Goal: Task Accomplishment & Management: Manage account settings

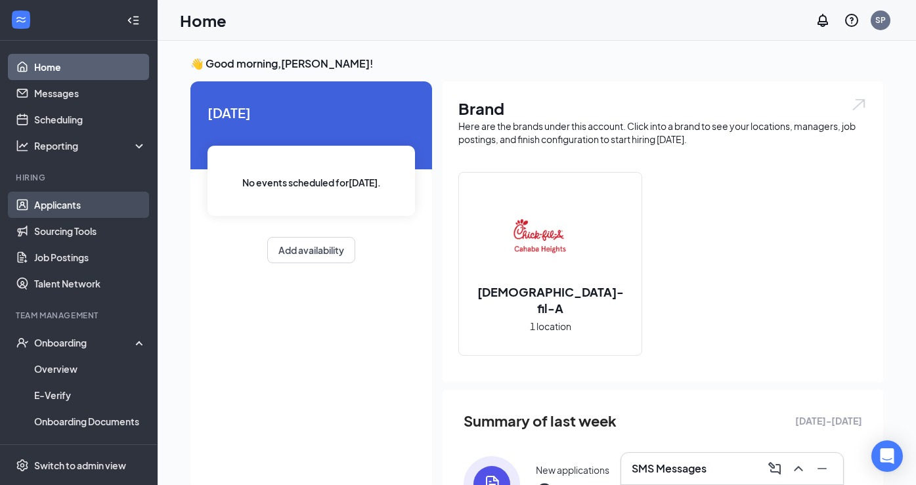
click at [104, 201] on link "Applicants" at bounding box center [90, 205] width 112 height 26
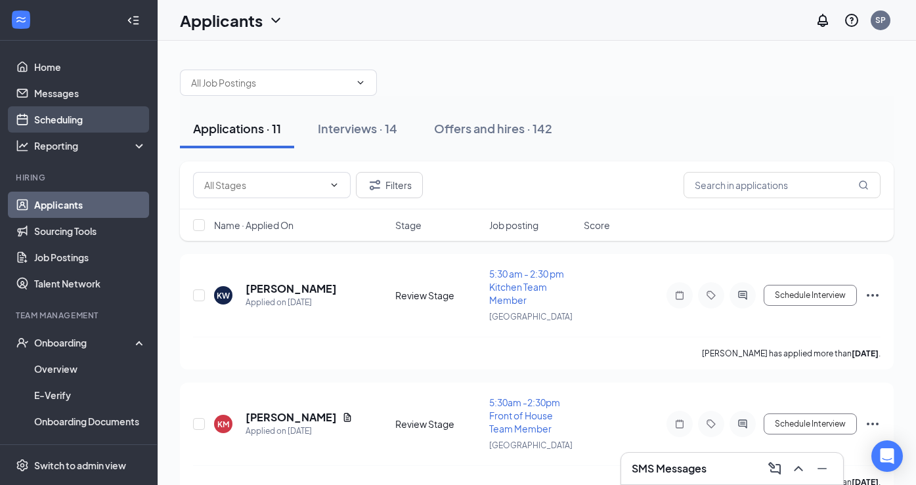
click at [72, 108] on link "Scheduling" at bounding box center [90, 119] width 112 height 26
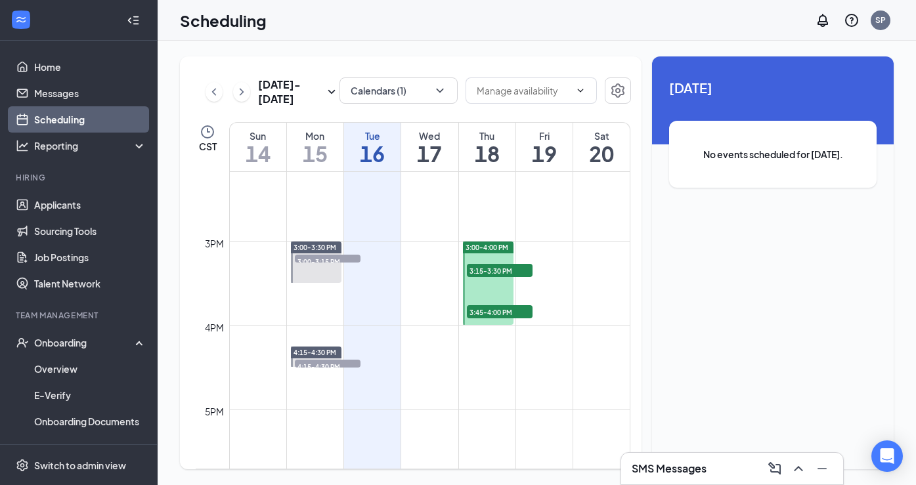
scroll to position [1193, 0]
click at [511, 273] on span "3:15-3:30 PM" at bounding box center [500, 269] width 66 height 13
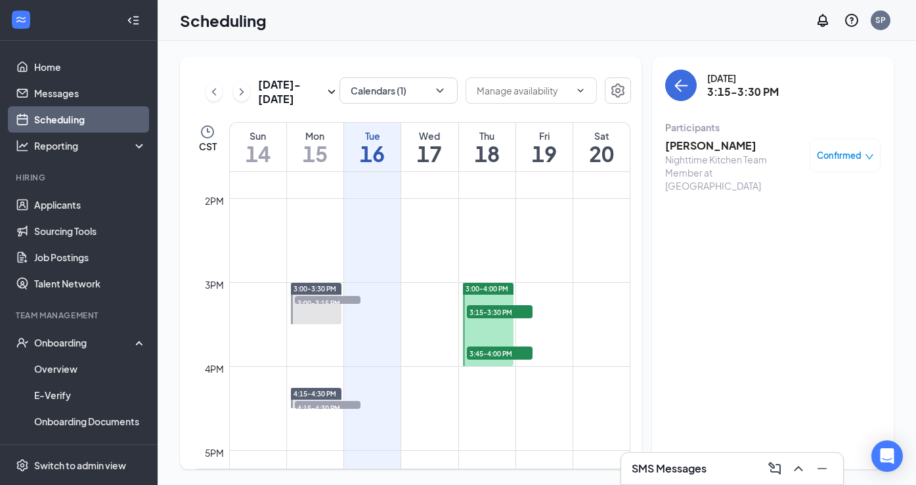
scroll to position [1157, 0]
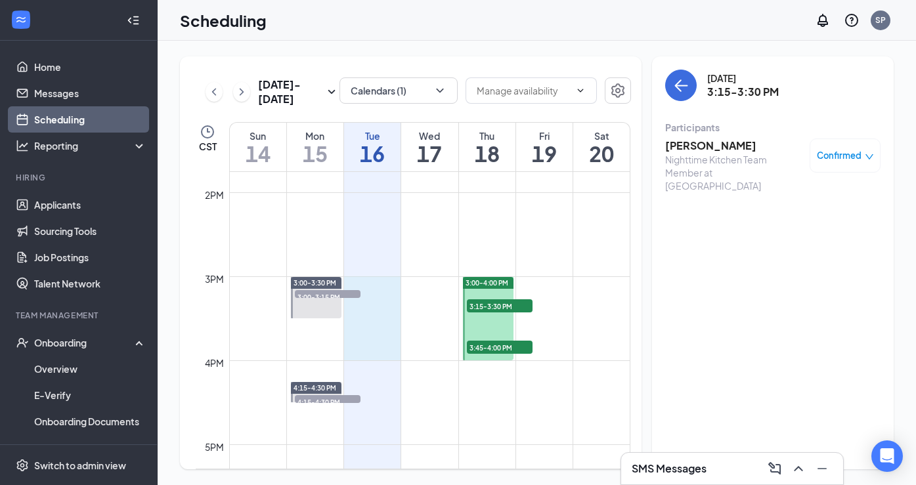
drag, startPoint x: 388, startPoint y: 280, endPoint x: 383, endPoint y: 353, distance: 73.1
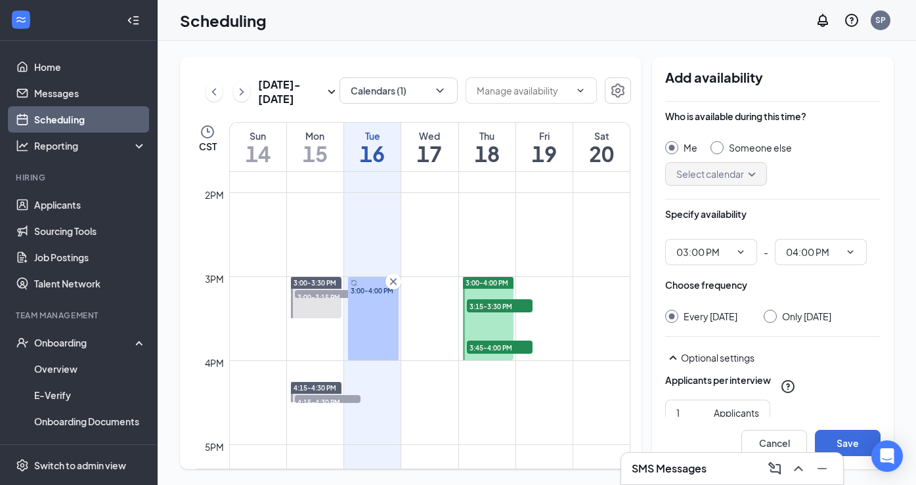
click at [777, 320] on div at bounding box center [770, 316] width 13 height 13
click at [773, 316] on input "Only Tuesday, Sep 16" at bounding box center [768, 314] width 9 height 9
radio input "true"
radio input "false"
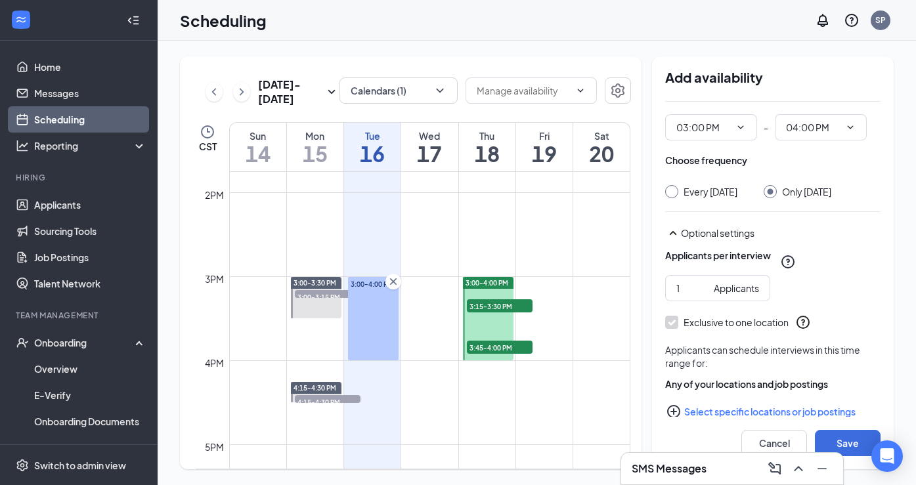
scroll to position [159, 0]
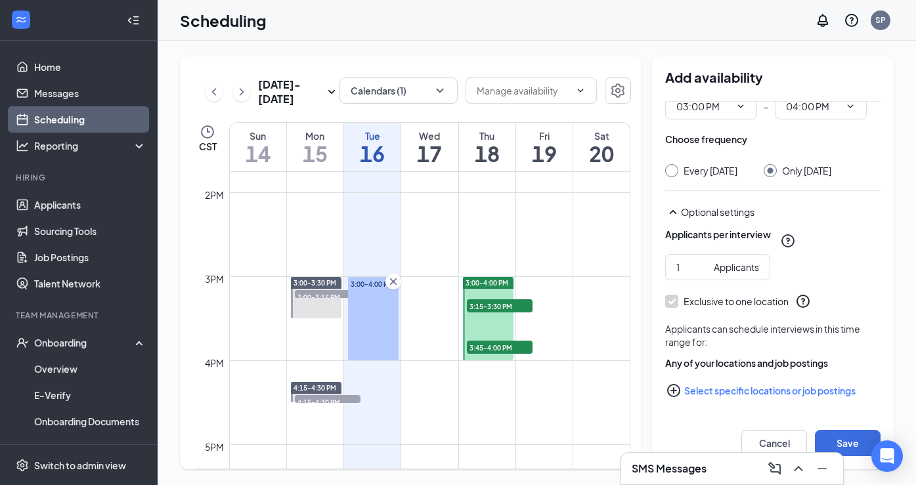
click at [755, 392] on button "Select specific locations or job postings" at bounding box center [772, 391] width 215 height 26
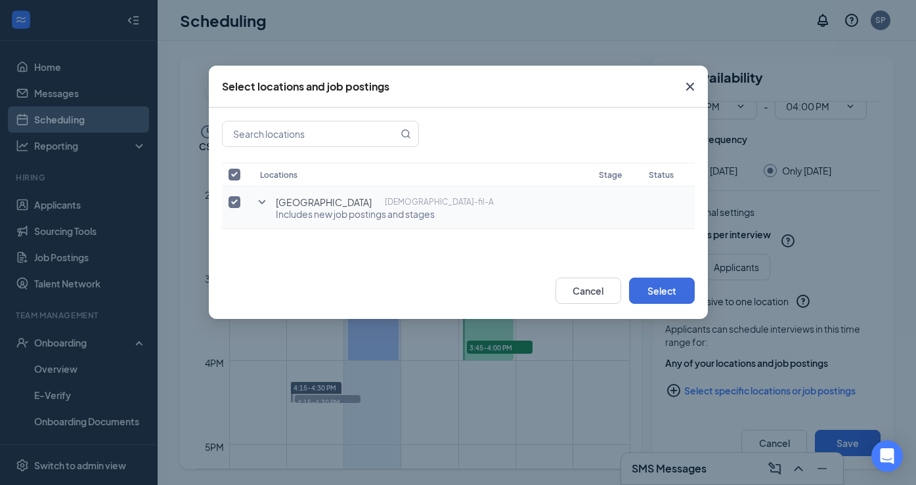
click at [263, 200] on icon "SmallChevronDown" at bounding box center [262, 202] width 16 height 16
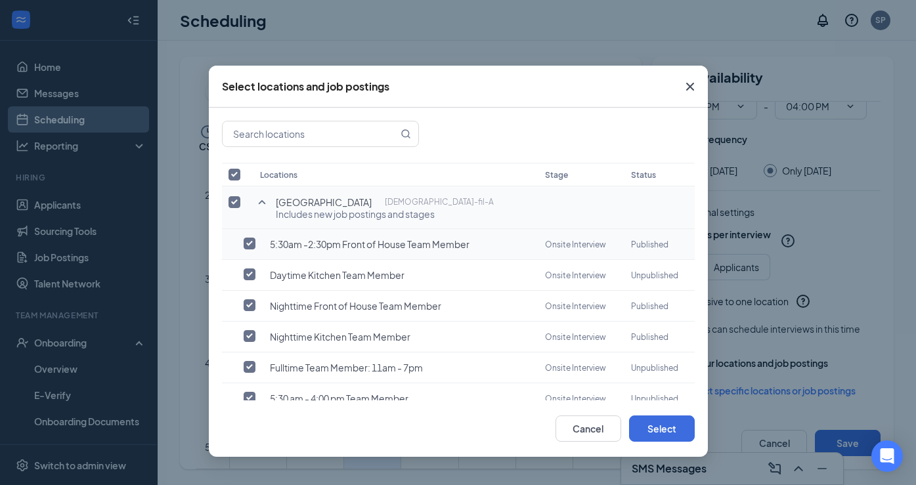
click at [250, 244] on input "checkbox" at bounding box center [250, 244] width 12 height 12
checkbox input "true"
checkbox input "false"
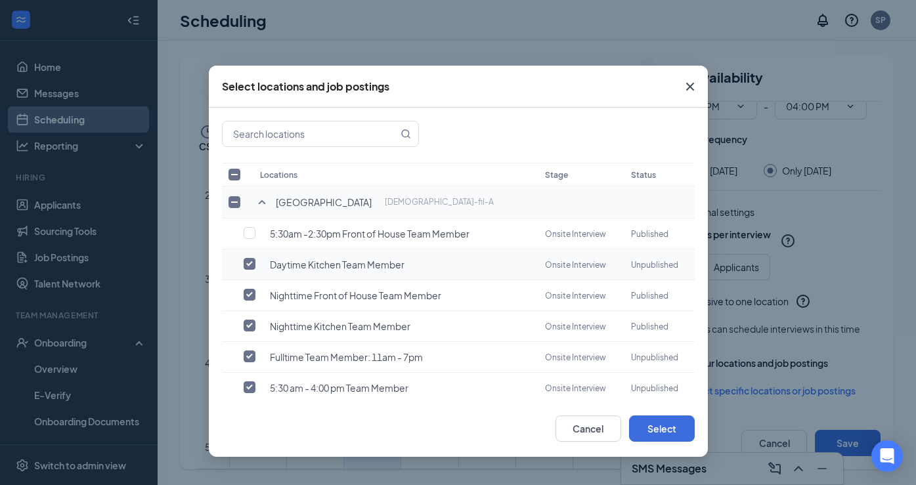
click at [250, 265] on input "checkbox" at bounding box center [250, 264] width 12 height 12
checkbox input "false"
click at [250, 294] on input "checkbox" at bounding box center [250, 295] width 12 height 12
checkbox input "false"
click at [247, 353] on input "checkbox" at bounding box center [250, 357] width 12 height 12
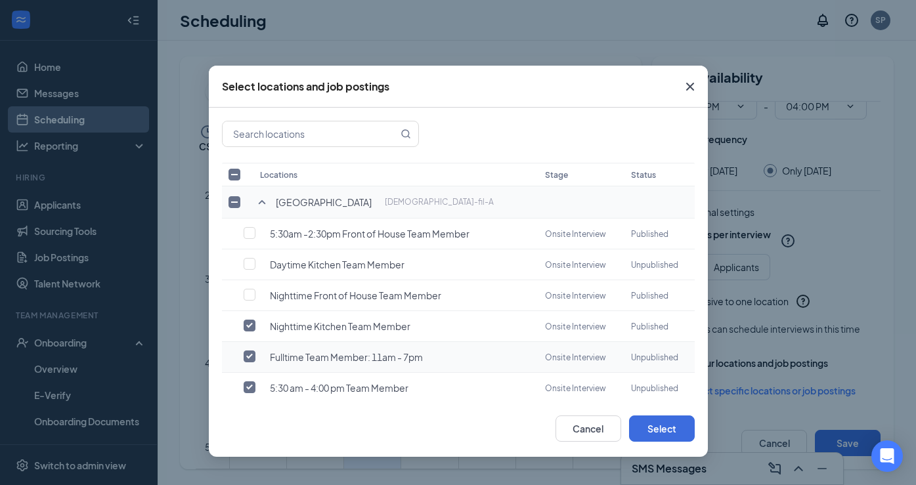
checkbox input "false"
click at [247, 383] on input "checkbox" at bounding box center [250, 388] width 12 height 12
checkbox input "false"
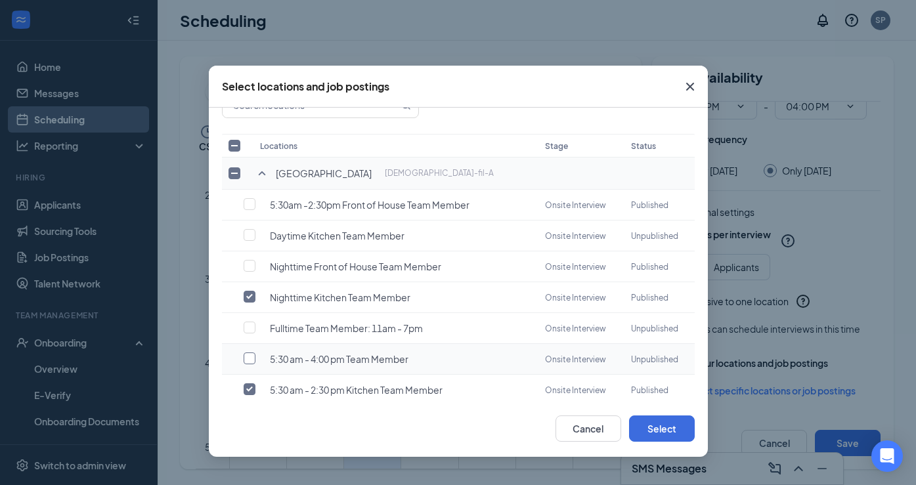
scroll to position [40, 0]
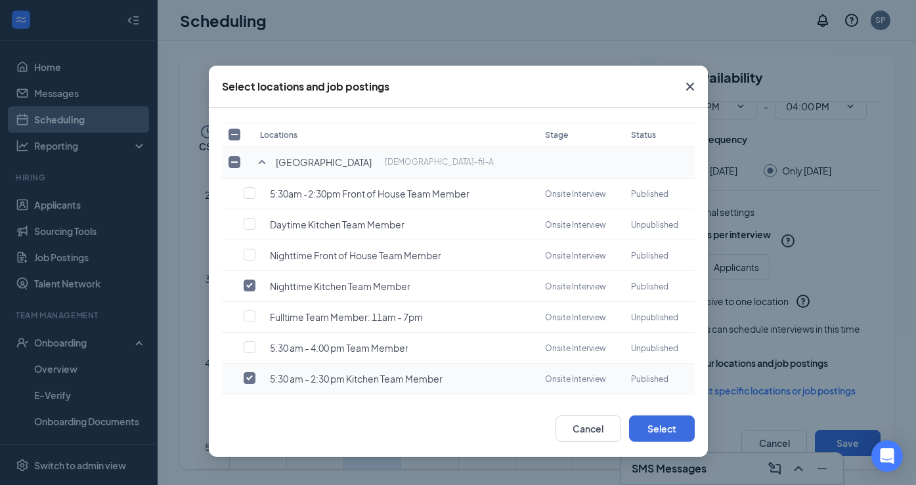
click at [247, 374] on input "checkbox" at bounding box center [250, 378] width 12 height 12
checkbox input "false"
click at [677, 437] on button "Select" at bounding box center [662, 429] width 66 height 26
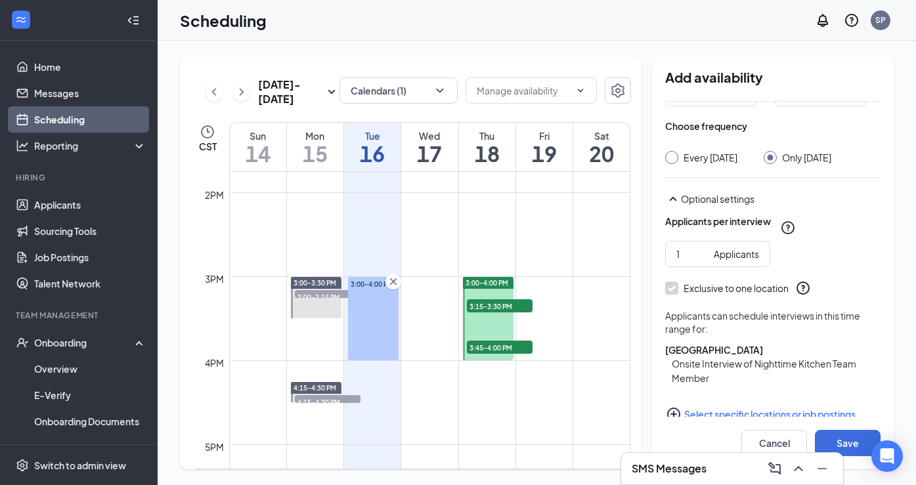
scroll to position [196, 0]
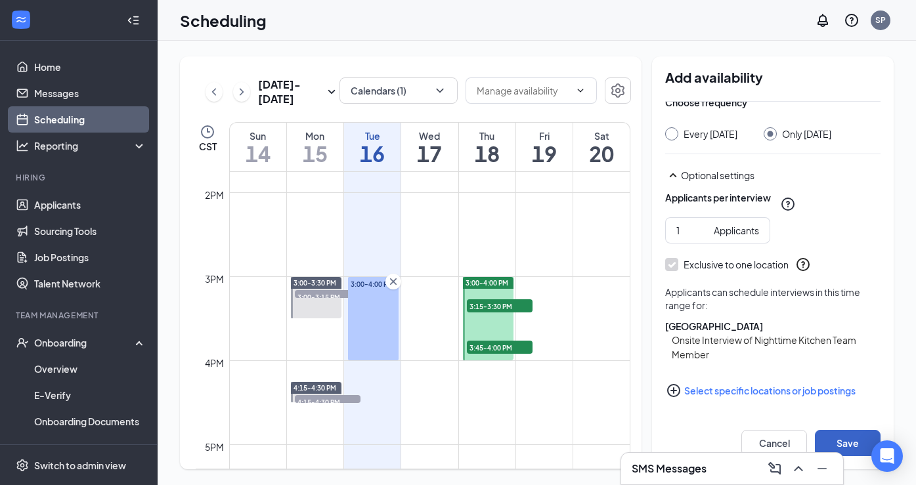
click at [832, 440] on button "Save" at bounding box center [848, 443] width 66 height 26
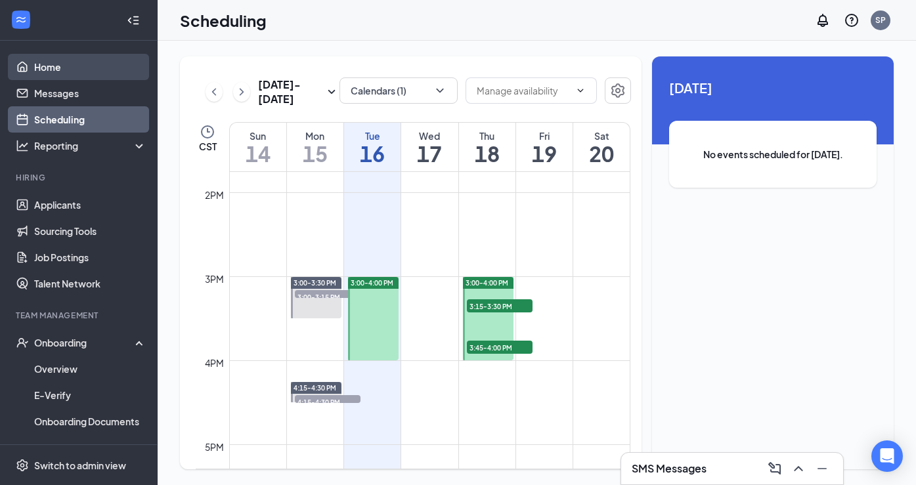
click at [34, 62] on link "Home" at bounding box center [90, 67] width 112 height 26
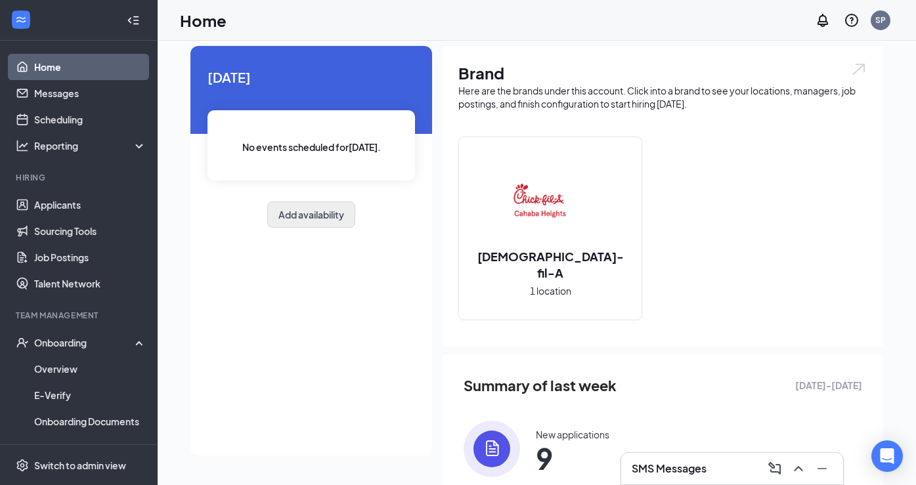
scroll to position [37, 0]
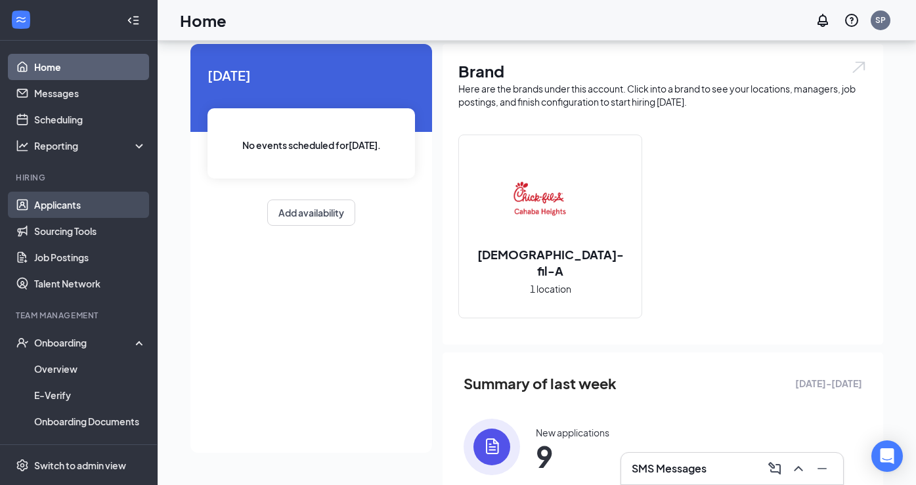
click at [55, 204] on link "Applicants" at bounding box center [90, 205] width 112 height 26
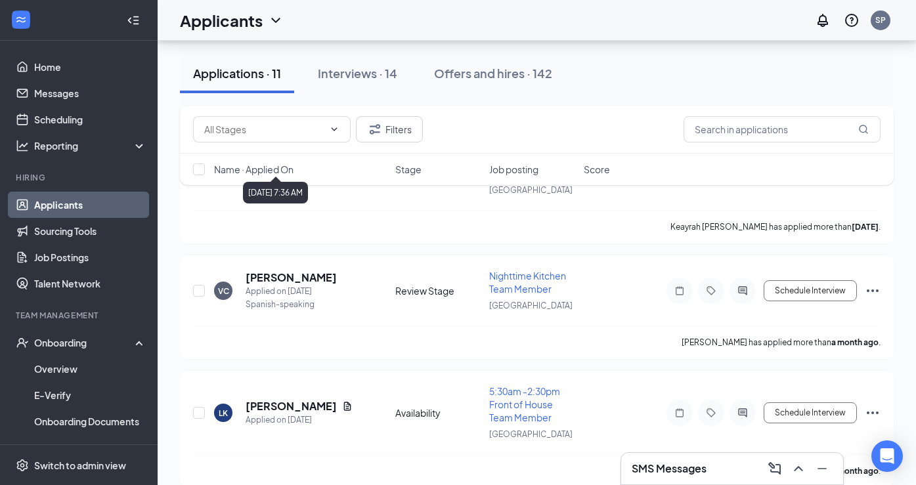
scroll to position [1163, 0]
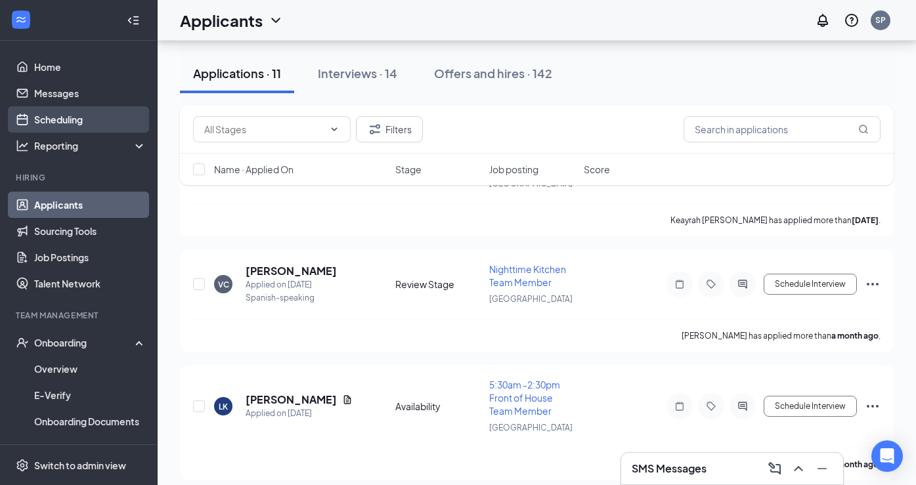
click at [93, 126] on link "Scheduling" at bounding box center [90, 119] width 112 height 26
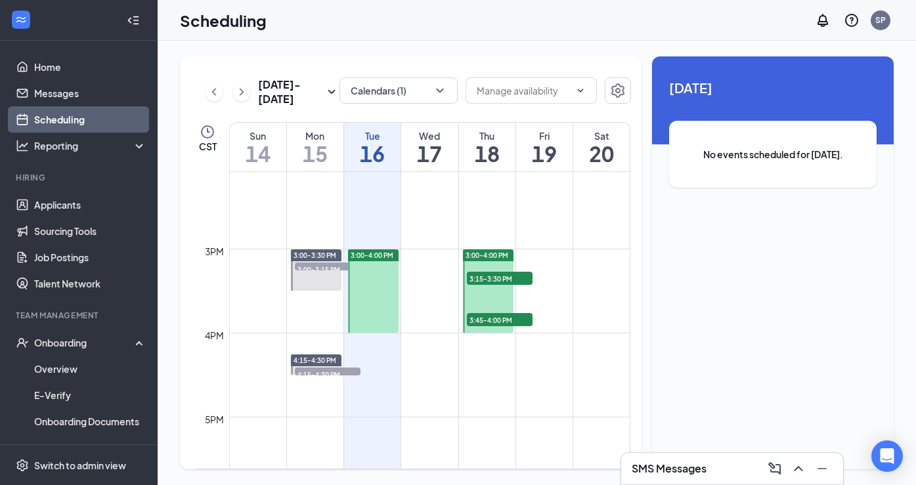
scroll to position [1178, 0]
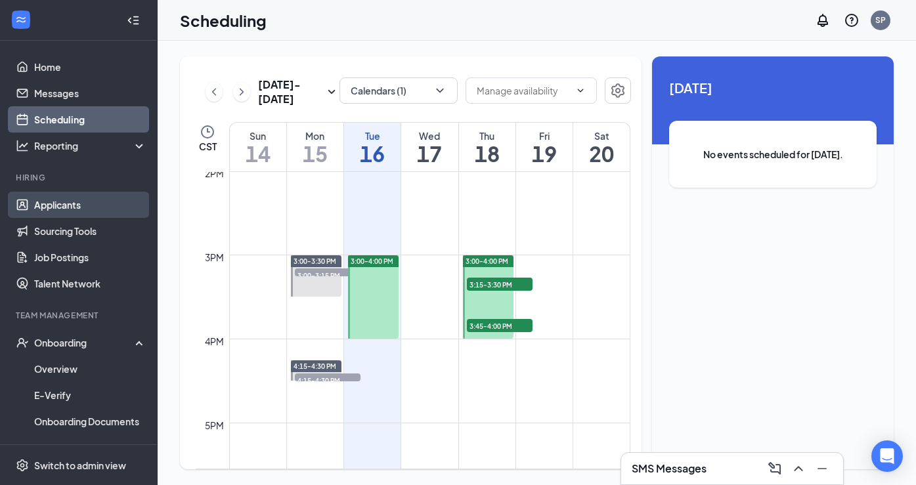
click at [76, 210] on link "Applicants" at bounding box center [90, 205] width 112 height 26
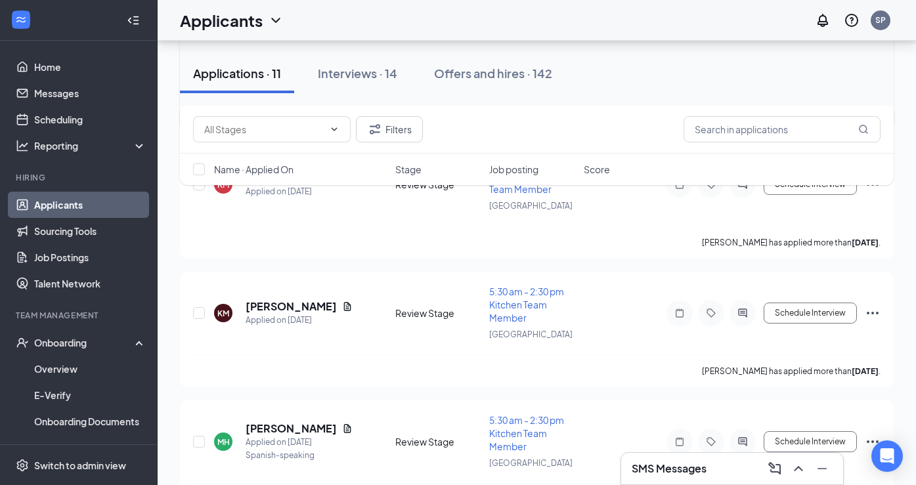
scroll to position [269, 0]
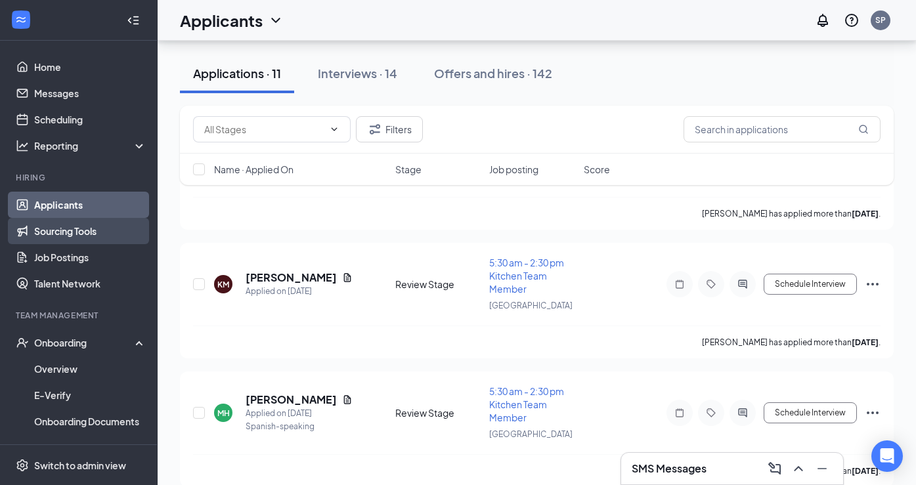
click at [88, 231] on link "Sourcing Tools" at bounding box center [90, 231] width 112 height 26
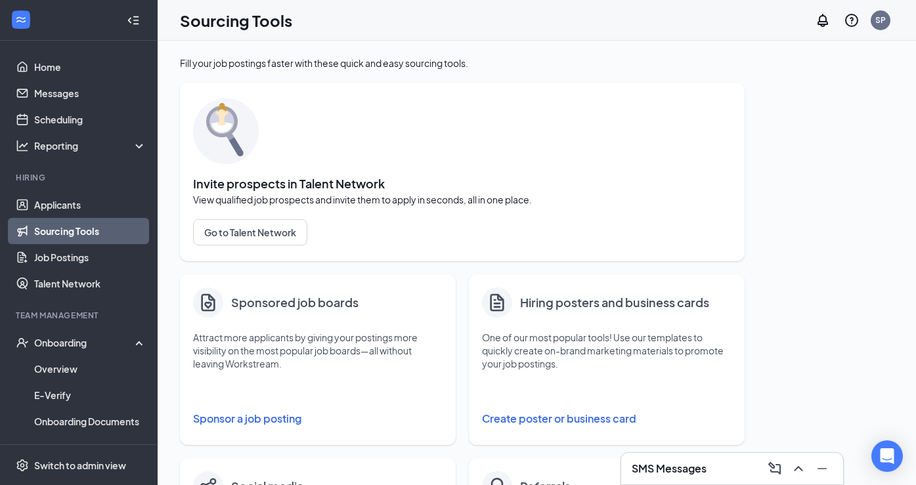
click at [233, 427] on button "Sponsor a job posting" at bounding box center [318, 419] width 250 height 26
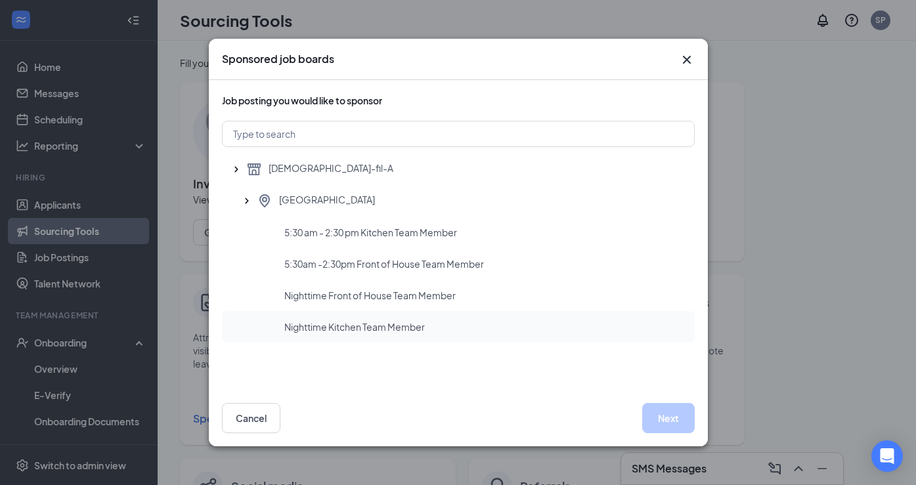
click at [267, 332] on div "Nighttime Kitchen Team Member" at bounding box center [458, 327] width 473 height 32
click at [677, 418] on button "Next" at bounding box center [668, 418] width 53 height 30
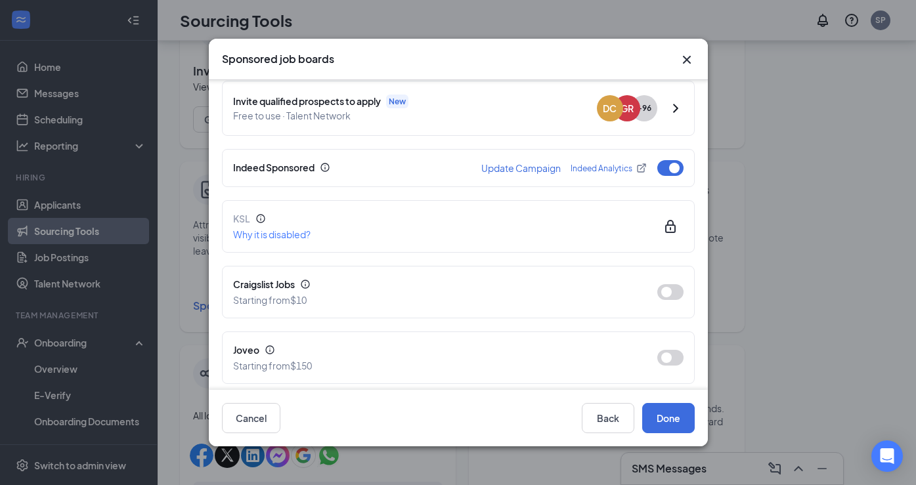
scroll to position [162, 0]
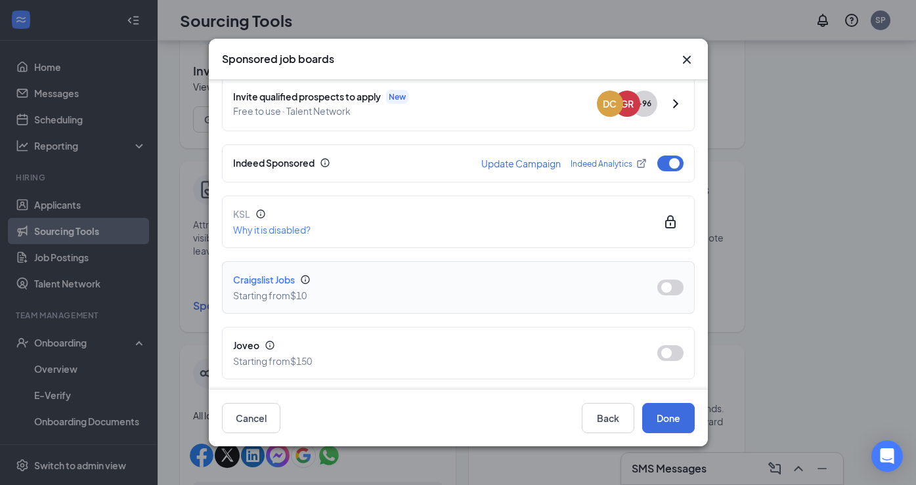
click at [669, 280] on button "button" at bounding box center [671, 288] width 26 height 16
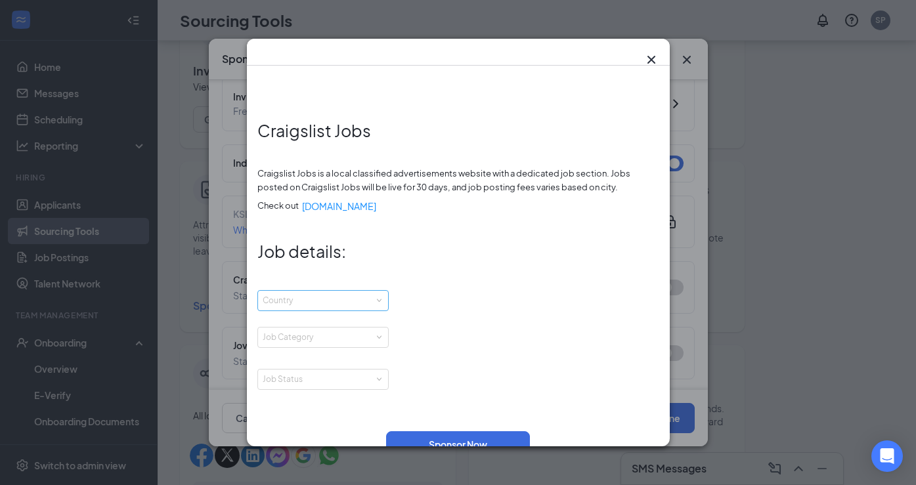
click at [369, 300] on div "Country" at bounding box center [320, 300] width 115 height 13
click at [349, 325] on li "United States" at bounding box center [323, 329] width 131 height 30
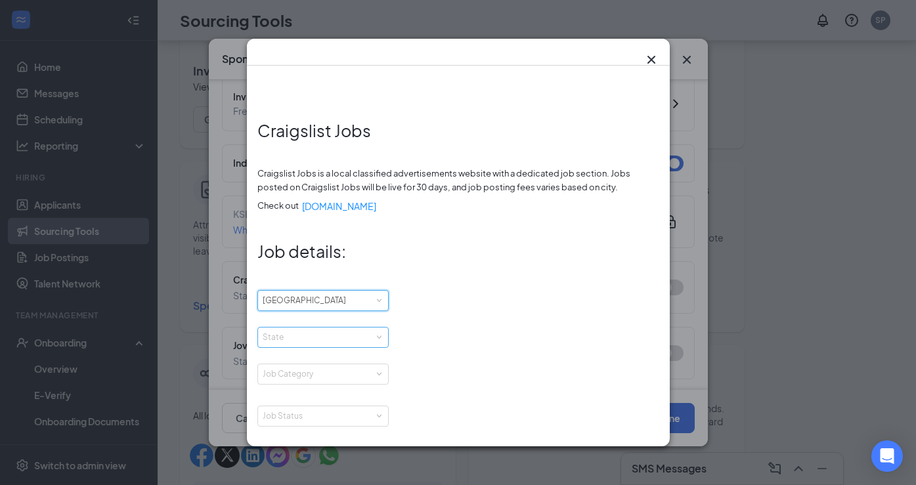
click at [349, 335] on div "State" at bounding box center [320, 337] width 115 height 13
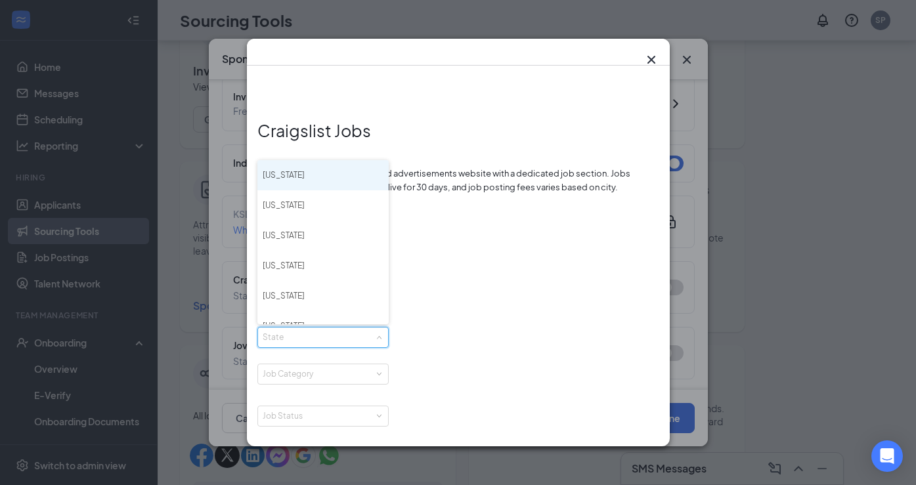
click at [334, 180] on li "Alaska" at bounding box center [323, 175] width 131 height 30
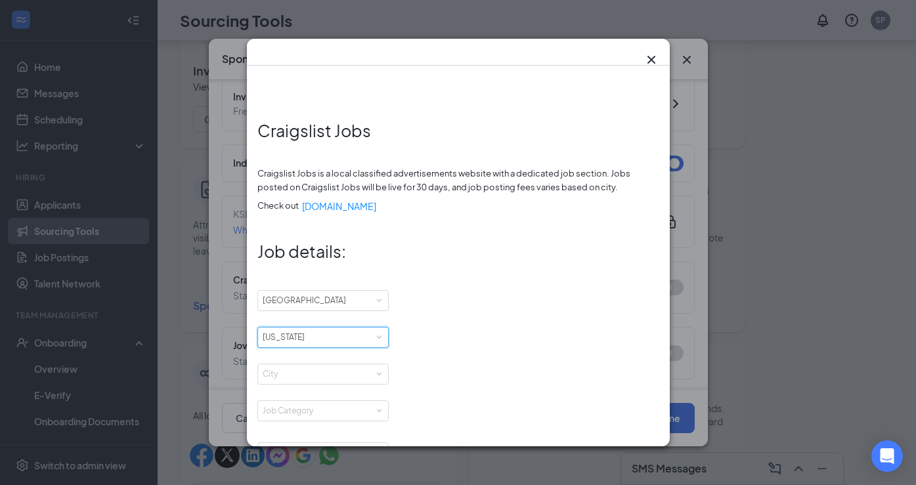
click at [334, 340] on div "State Alaska" at bounding box center [323, 338] width 121 height 20
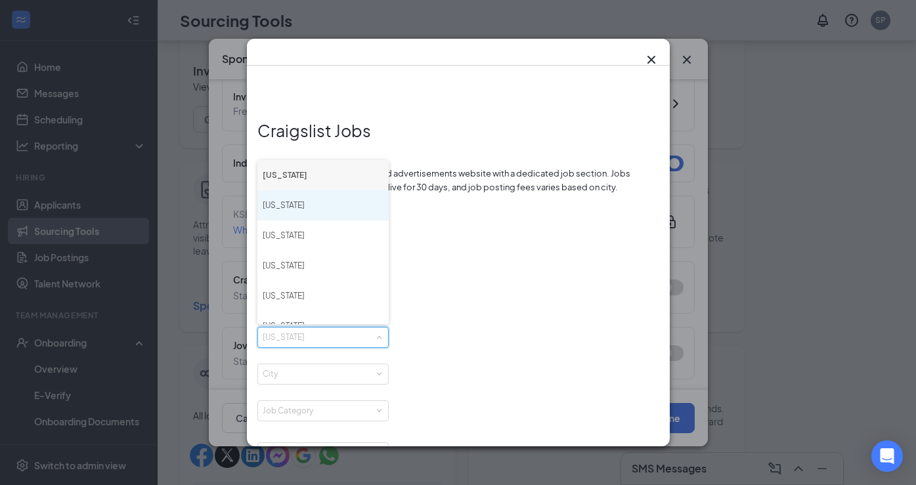
click at [351, 200] on li "Alabama" at bounding box center [323, 206] width 131 height 30
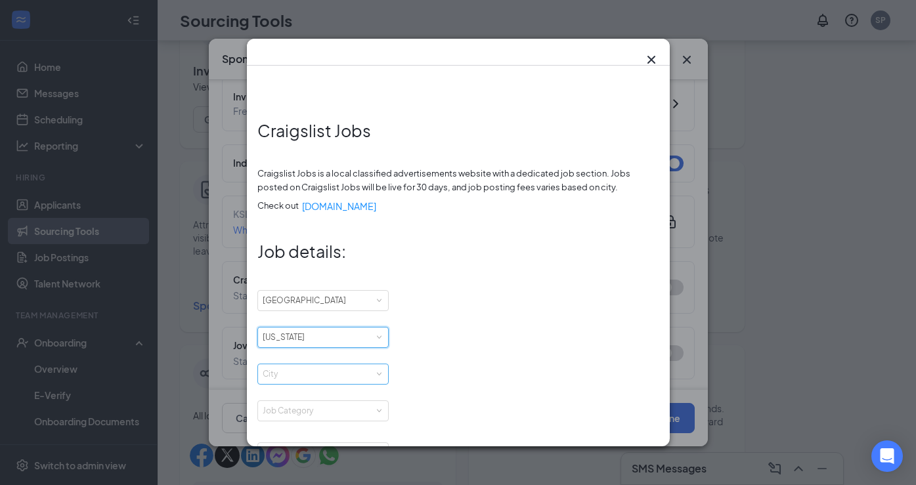
click at [344, 380] on div "City" at bounding box center [320, 374] width 115 height 13
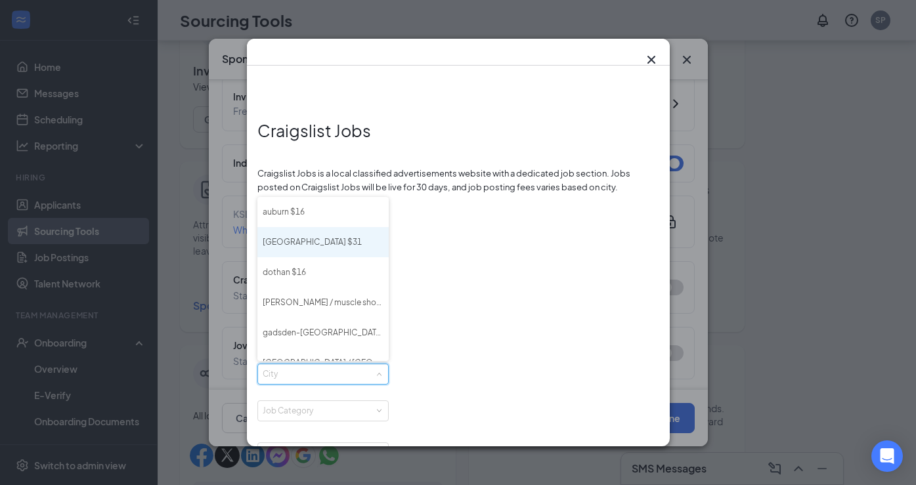
click at [339, 247] on li "birmingham $31" at bounding box center [323, 242] width 131 height 30
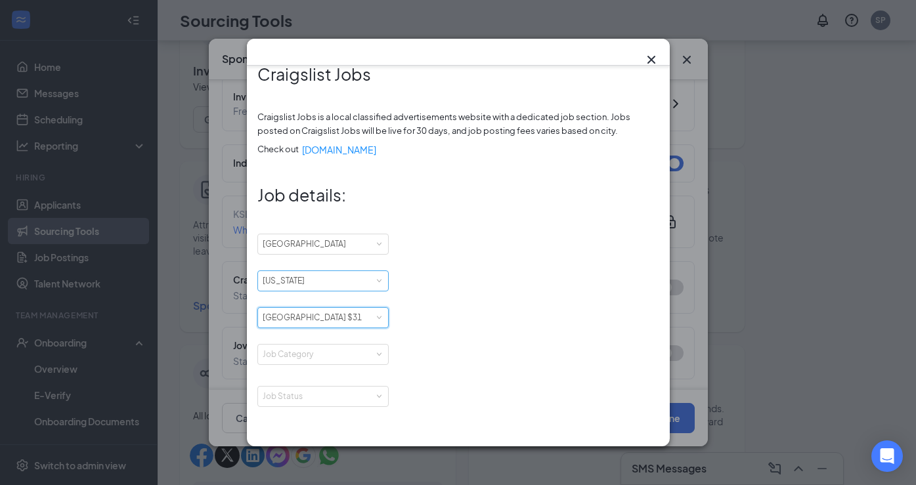
scroll to position [110, 0]
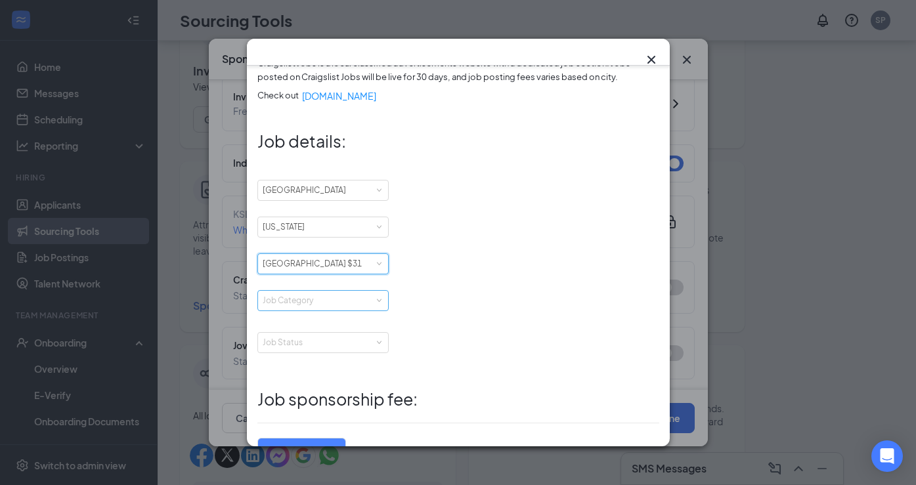
click at [349, 299] on div "Job Category" at bounding box center [320, 300] width 115 height 13
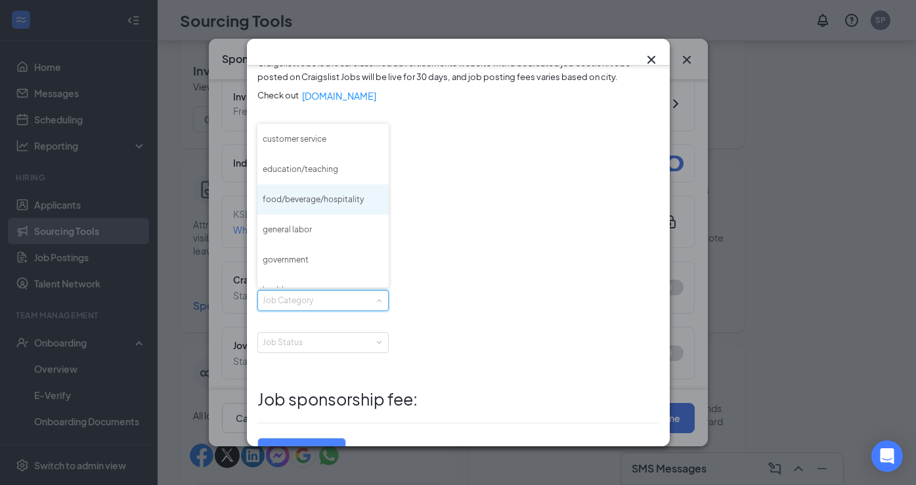
scroll to position [170, 0]
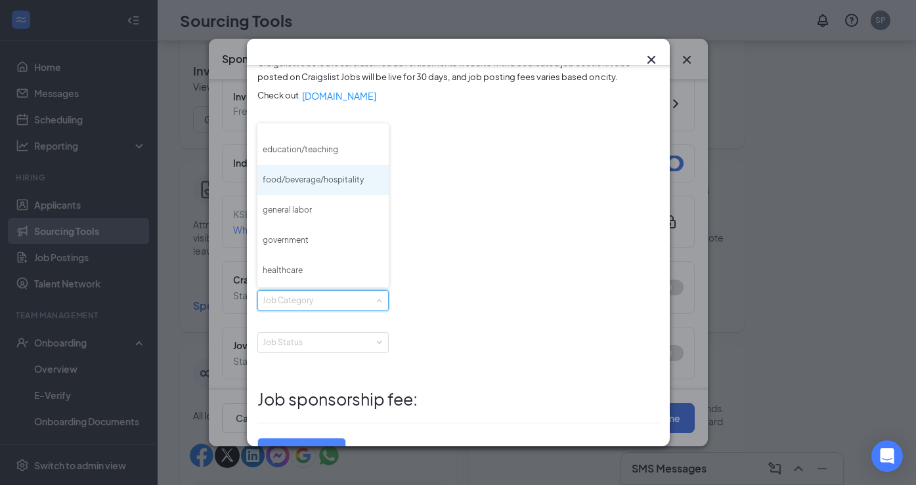
click at [341, 179] on li "food/beverage/hospitality" at bounding box center [323, 180] width 131 height 30
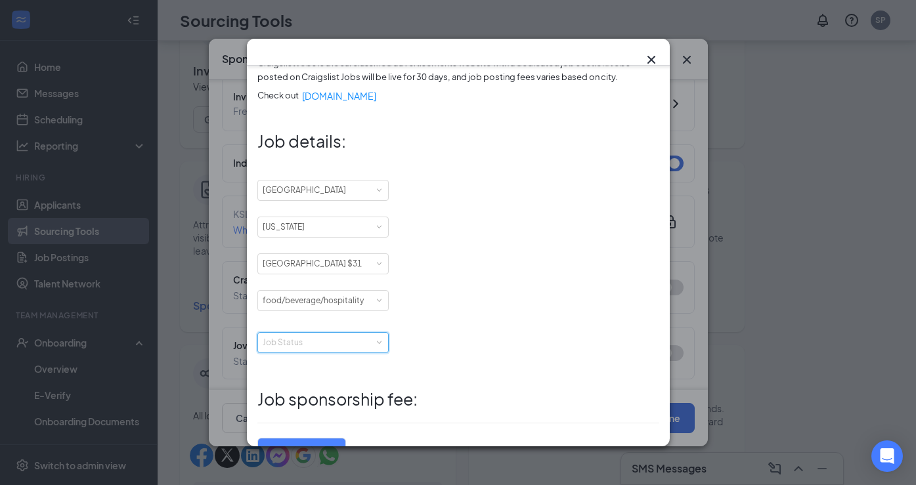
click at [319, 349] on div "Job Status" at bounding box center [323, 343] width 121 height 20
click at [327, 248] on li "Part-time" at bounding box center [323, 254] width 131 height 30
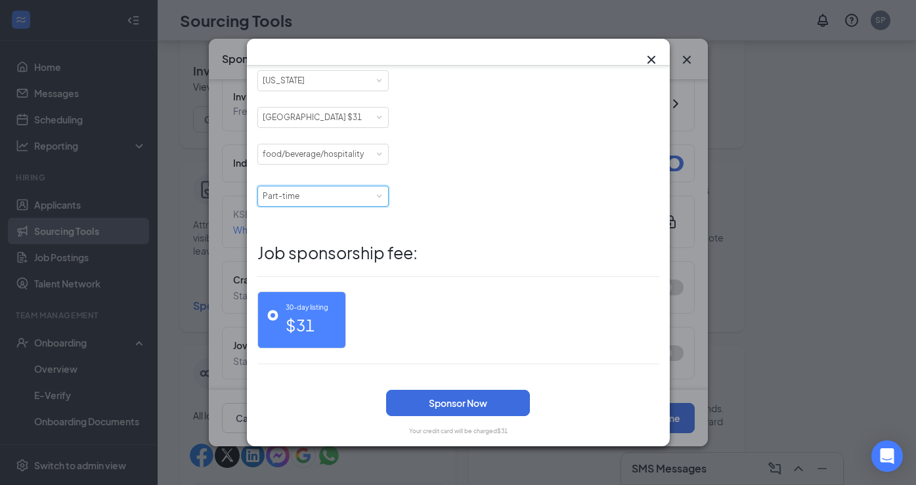
scroll to position [258, 0]
click at [371, 186] on div "Job Status Part-time" at bounding box center [323, 195] width 121 height 20
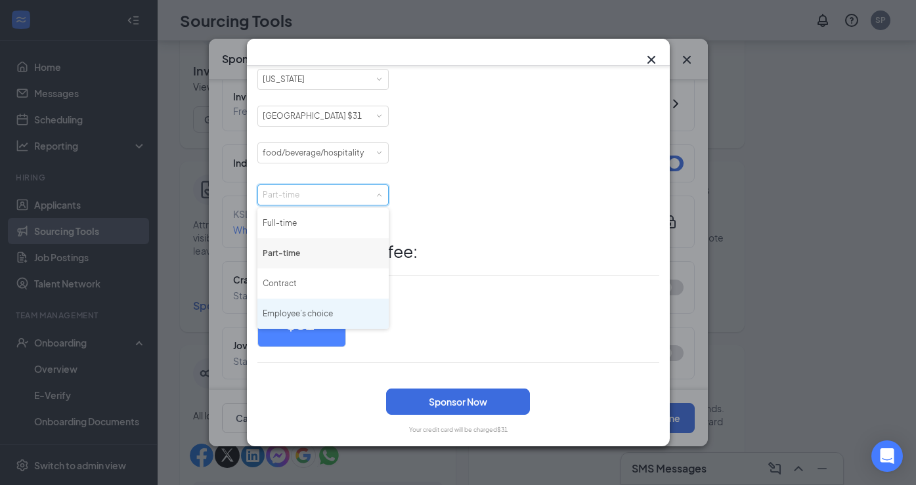
click at [338, 308] on li "Employee’s choice" at bounding box center [323, 314] width 131 height 30
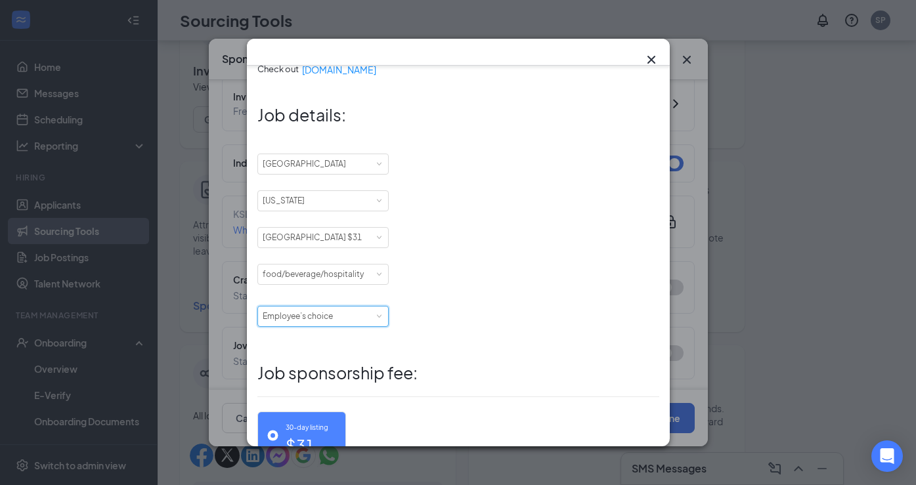
scroll to position [0, 0]
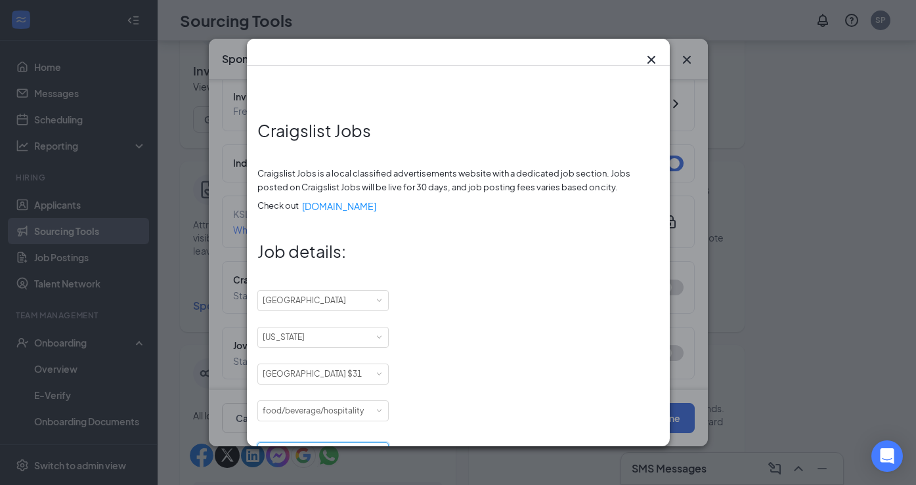
click at [653, 60] on icon "Cross" at bounding box center [652, 60] width 16 height 16
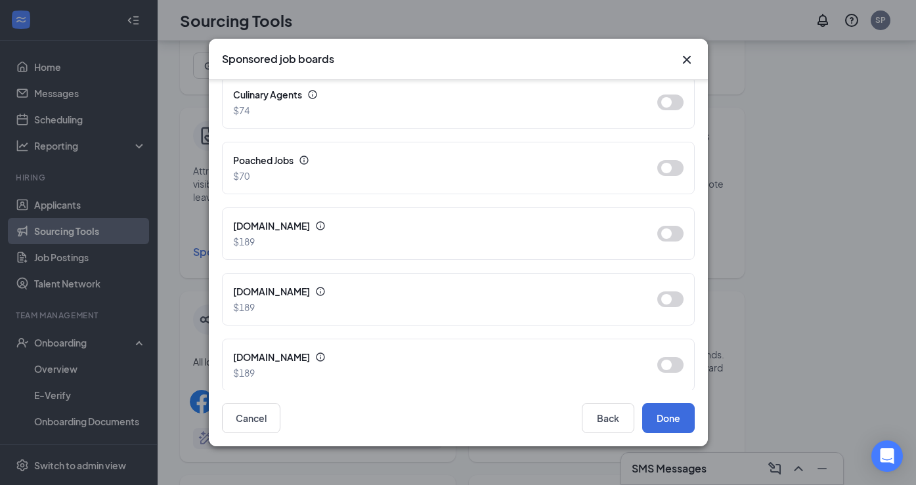
scroll to position [168, 0]
click at [593, 415] on button "Back" at bounding box center [608, 418] width 53 height 30
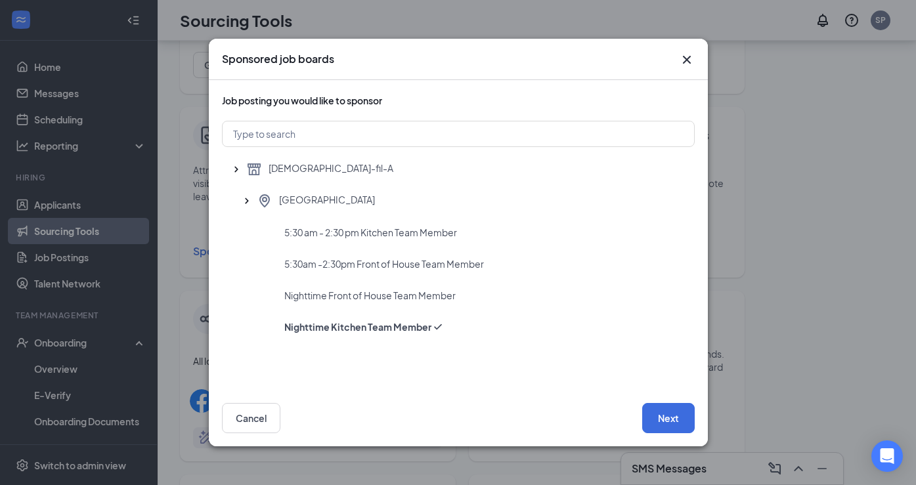
click at [688, 56] on icon "Cross" at bounding box center [687, 60] width 16 height 16
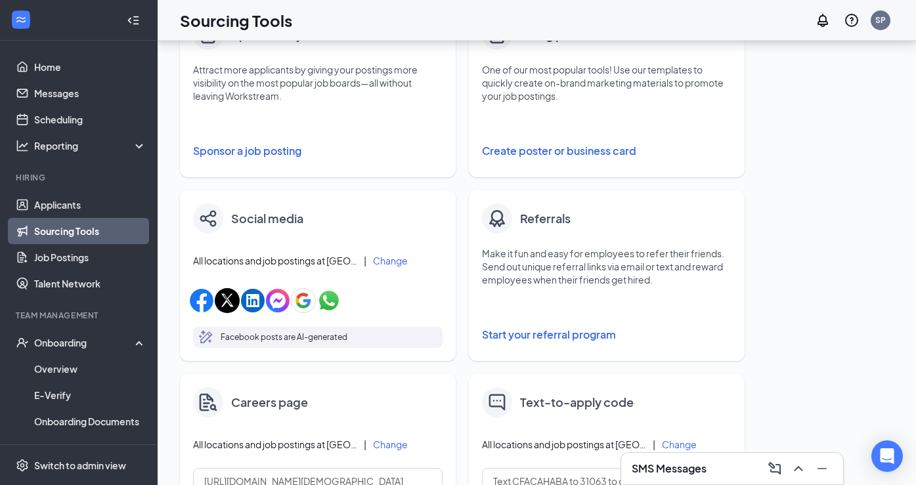
scroll to position [279, 0]
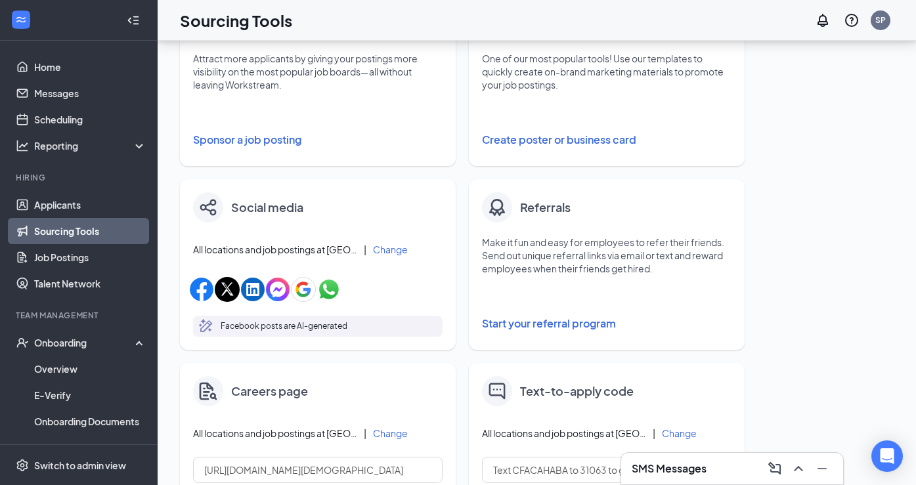
click at [388, 248] on button "Change" at bounding box center [390, 249] width 35 height 9
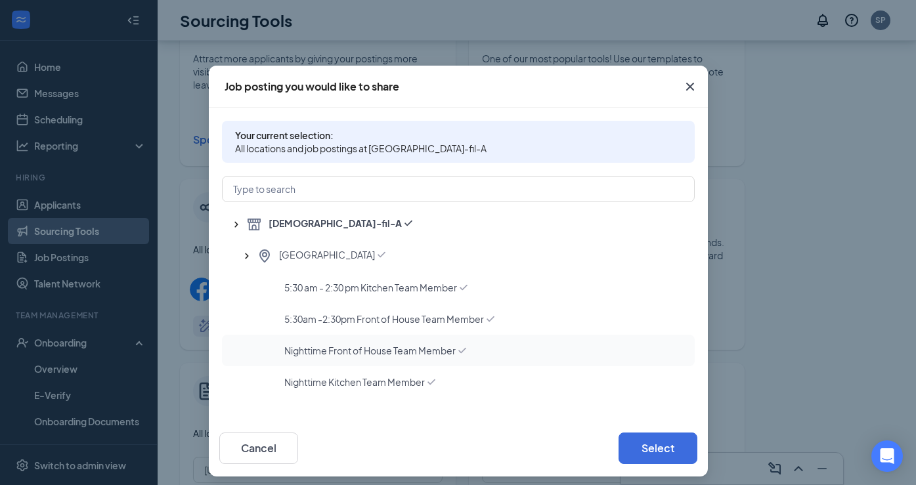
scroll to position [7, 0]
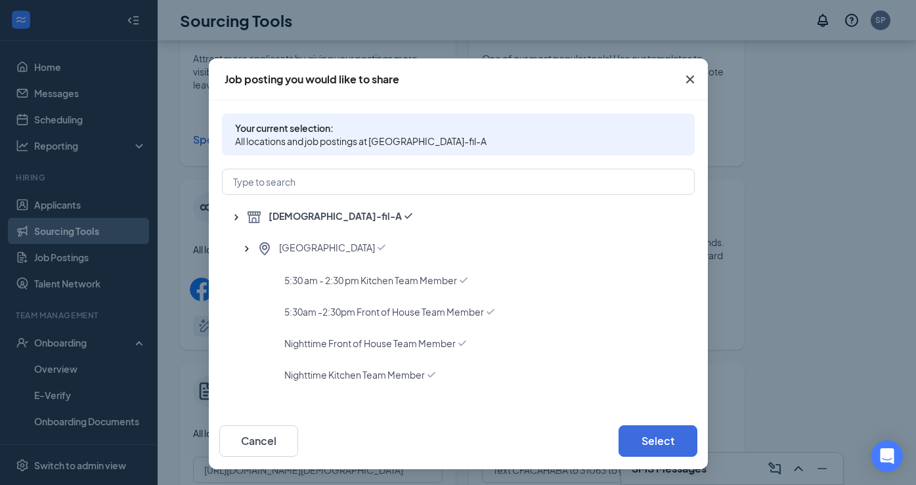
click at [686, 79] on icon "Cross" at bounding box center [691, 80] width 16 height 16
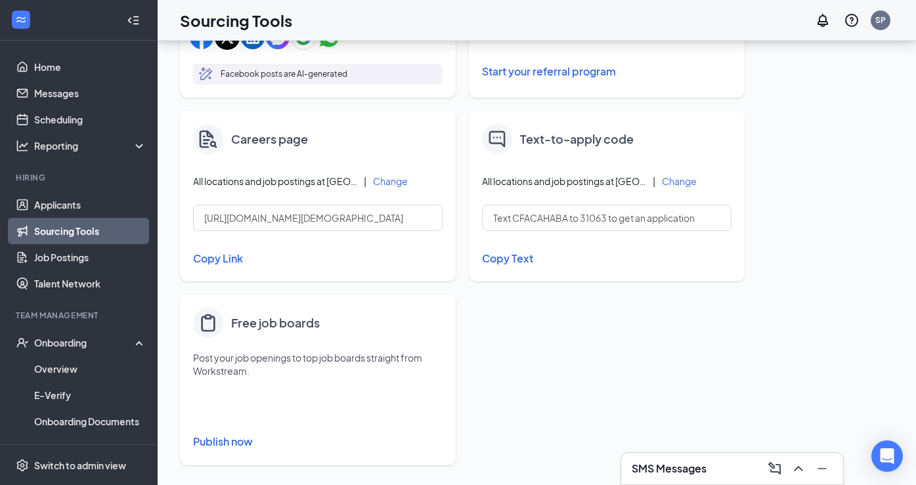
scroll to position [541, 0]
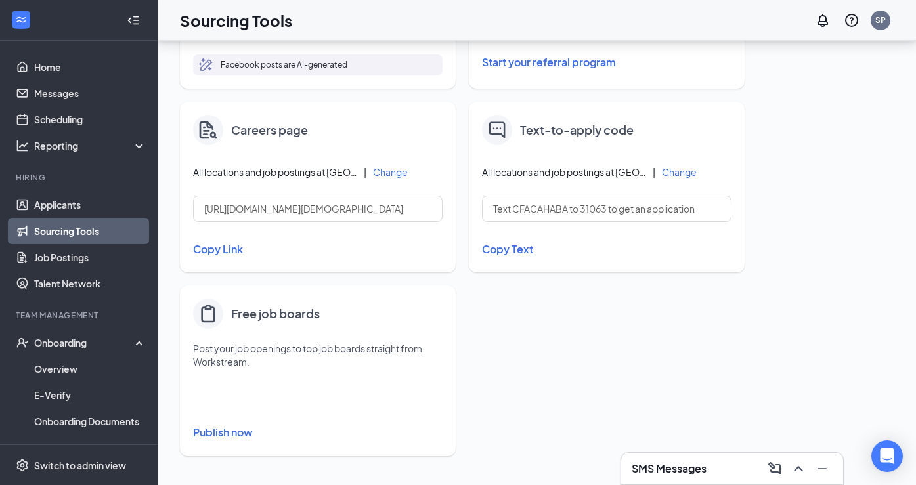
click at [231, 432] on button "Publish now" at bounding box center [318, 432] width 250 height 21
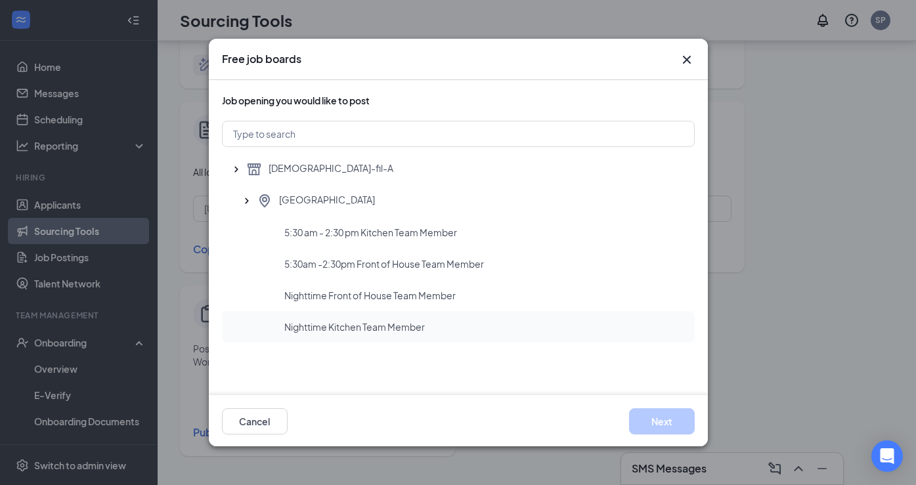
click at [311, 335] on div "Nighttime Kitchen Team Member" at bounding box center [458, 327] width 473 height 32
click at [680, 424] on button "Next" at bounding box center [662, 422] width 66 height 26
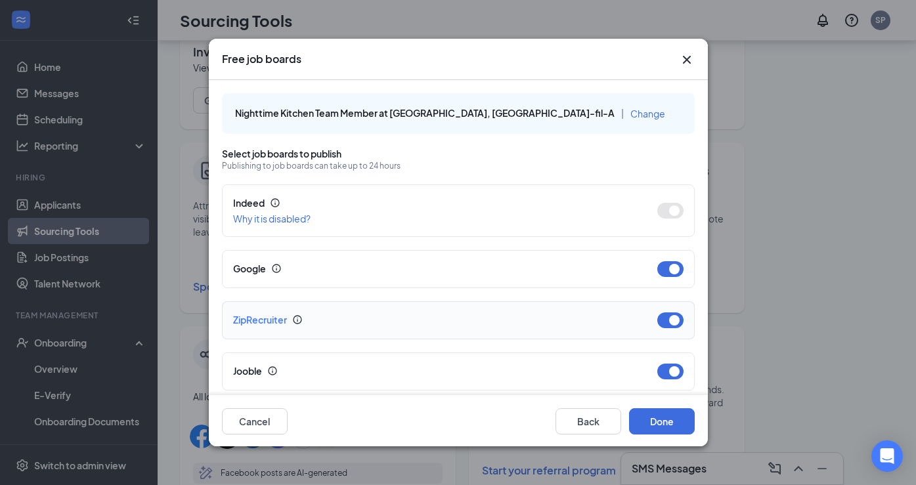
scroll to position [0, 0]
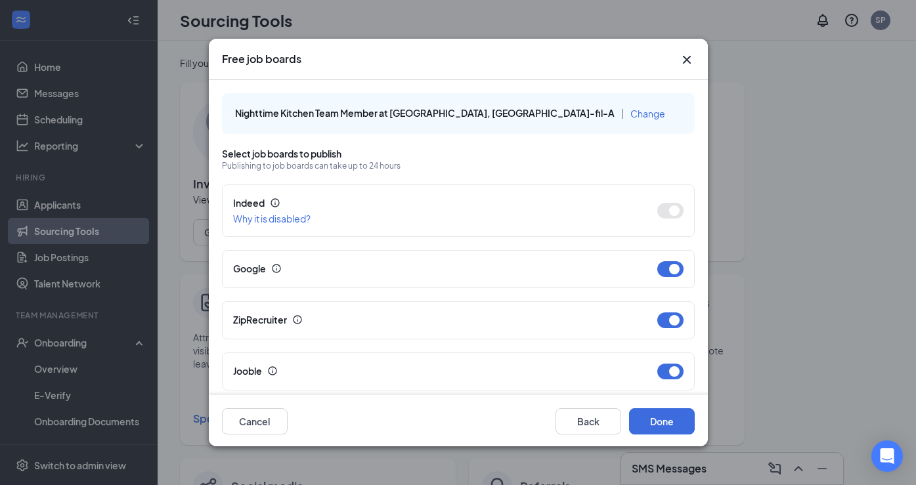
click at [684, 61] on icon "Cross" at bounding box center [687, 60] width 8 height 8
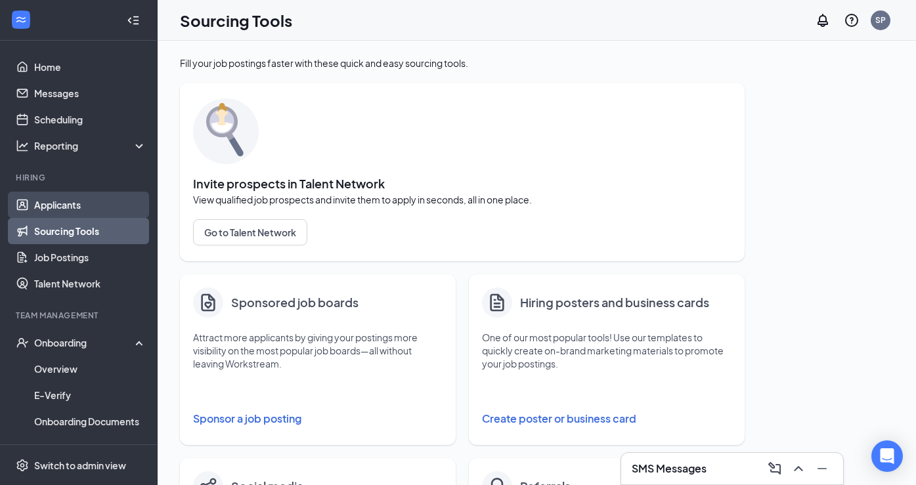
click at [110, 214] on link "Applicants" at bounding box center [90, 205] width 112 height 26
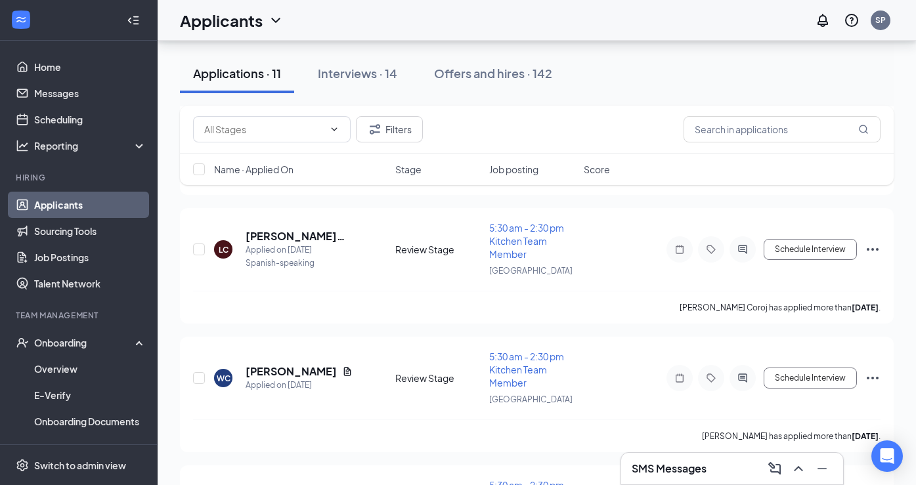
scroll to position [568, 0]
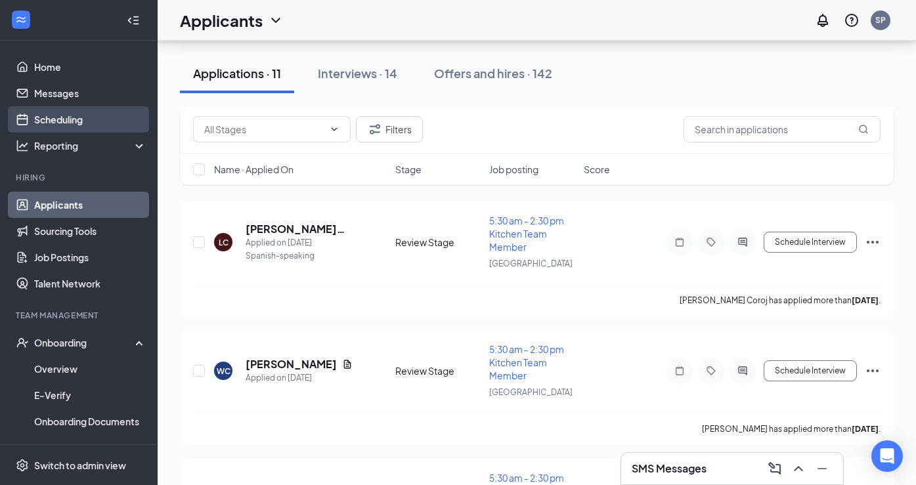
click at [79, 114] on link "Scheduling" at bounding box center [90, 119] width 112 height 26
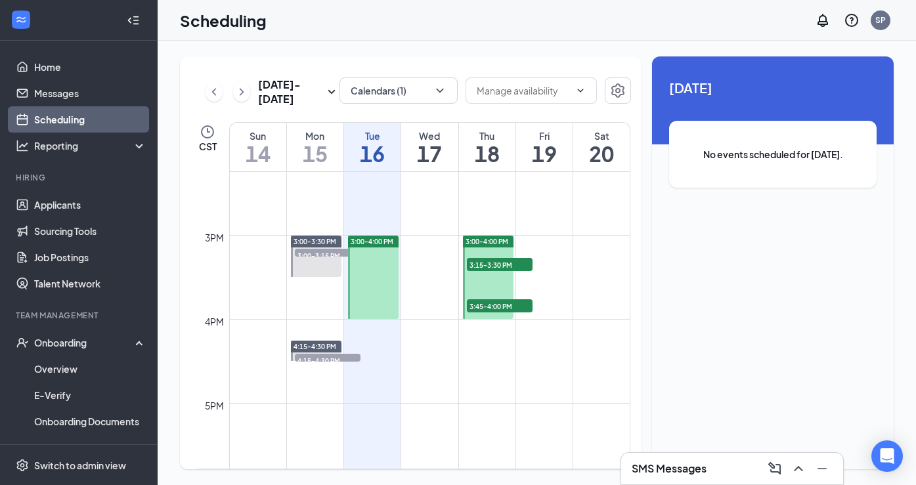
scroll to position [1200, 0]
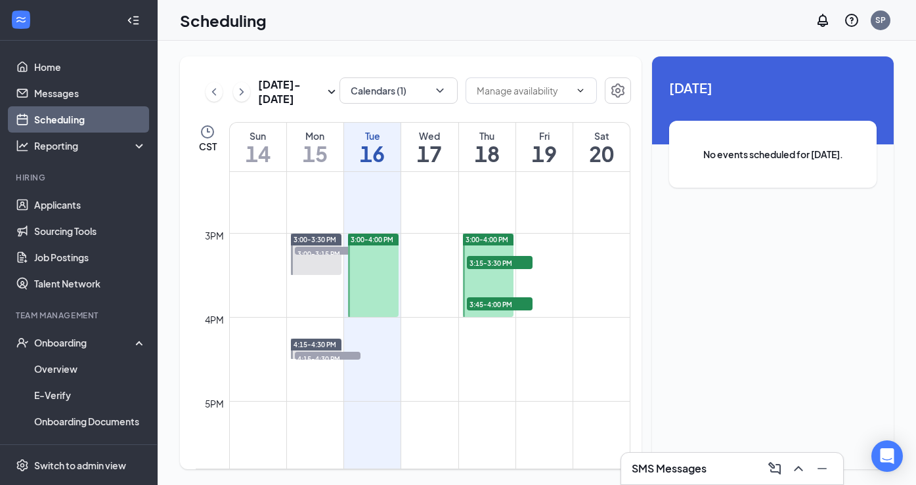
click at [474, 262] on span "3:15-3:30 PM" at bounding box center [500, 262] width 66 height 13
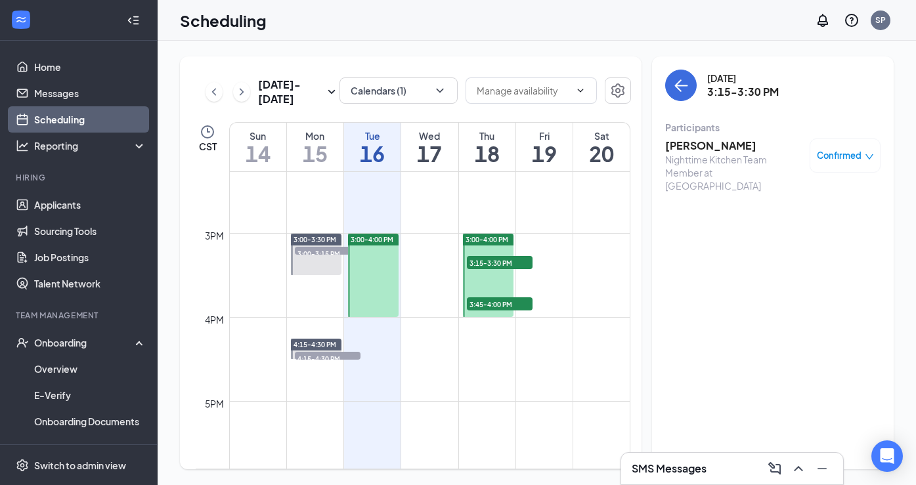
click at [705, 144] on h3 "Alecia Dowdell" at bounding box center [734, 146] width 138 height 14
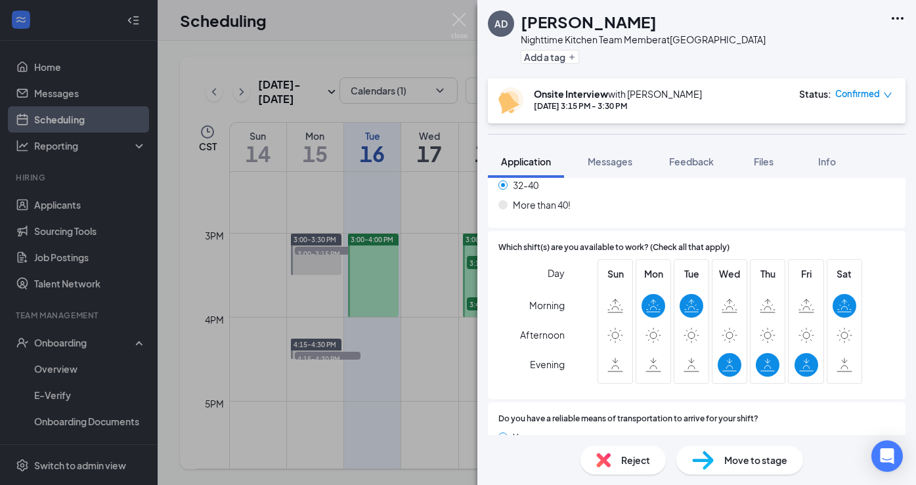
scroll to position [1556, 0]
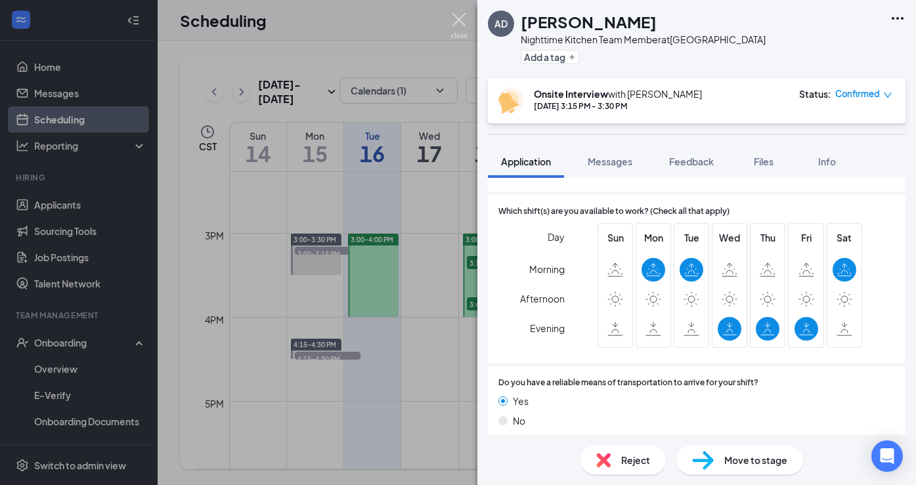
click at [461, 22] on img at bounding box center [459, 26] width 16 height 26
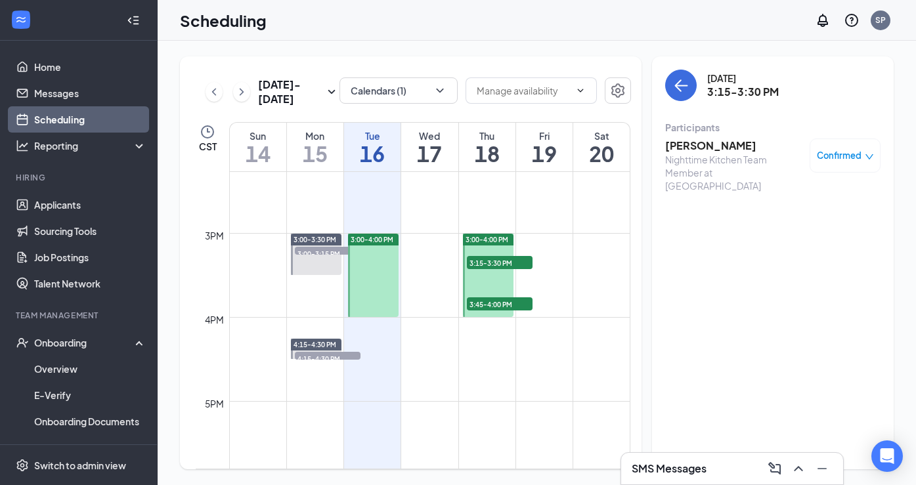
click at [520, 304] on span "3:45-4:00 PM" at bounding box center [500, 304] width 66 height 13
click at [711, 147] on h3 "Ashley Sarter" at bounding box center [734, 146] width 138 height 14
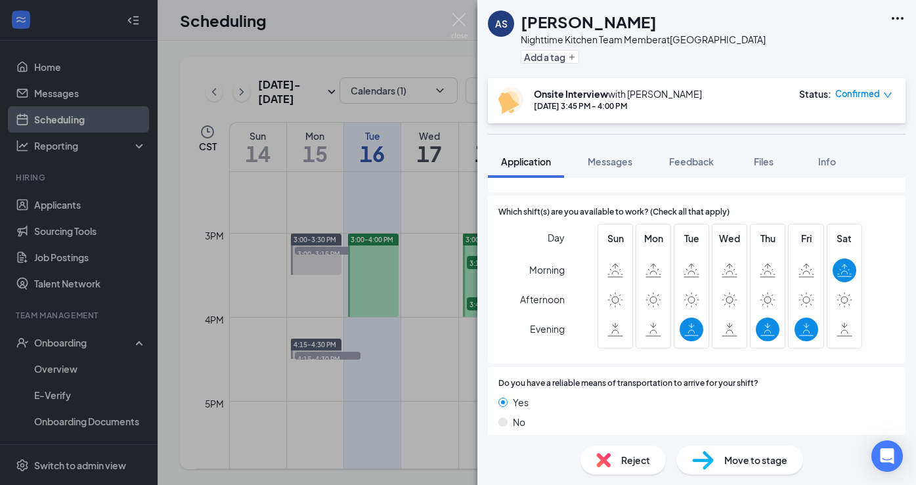
scroll to position [1514, 0]
click at [458, 22] on img at bounding box center [459, 26] width 16 height 26
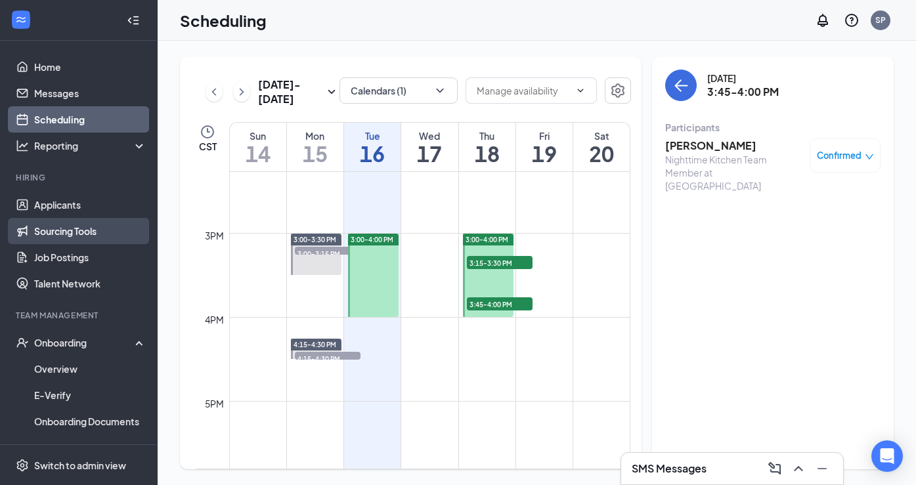
click at [95, 238] on link "Sourcing Tools" at bounding box center [90, 231] width 112 height 26
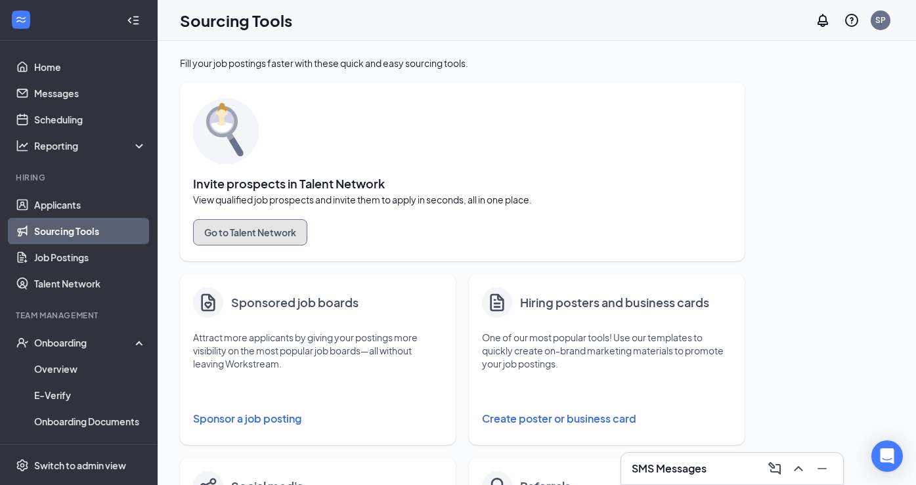
click at [252, 228] on button "Go to Talent Network" at bounding box center [250, 232] width 114 height 26
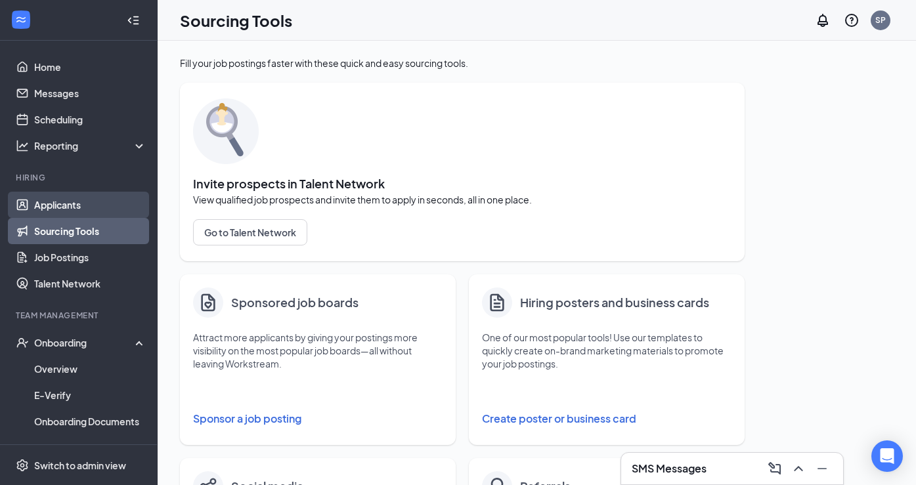
click at [94, 202] on link "Applicants" at bounding box center [90, 205] width 112 height 26
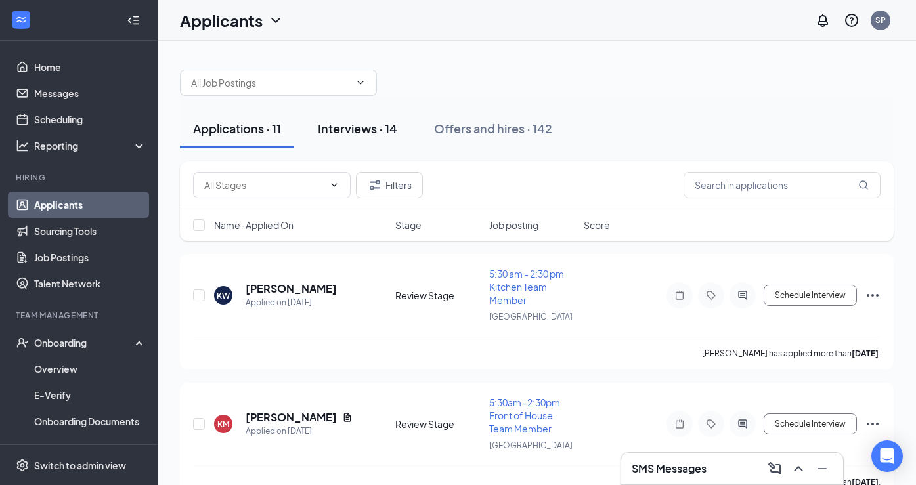
click at [364, 141] on button "Interviews · 14" at bounding box center [358, 128] width 106 height 39
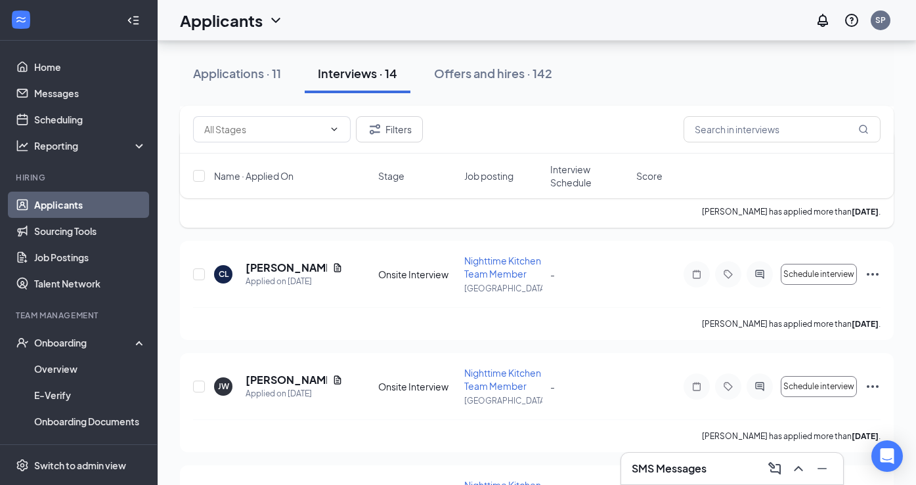
scroll to position [677, 0]
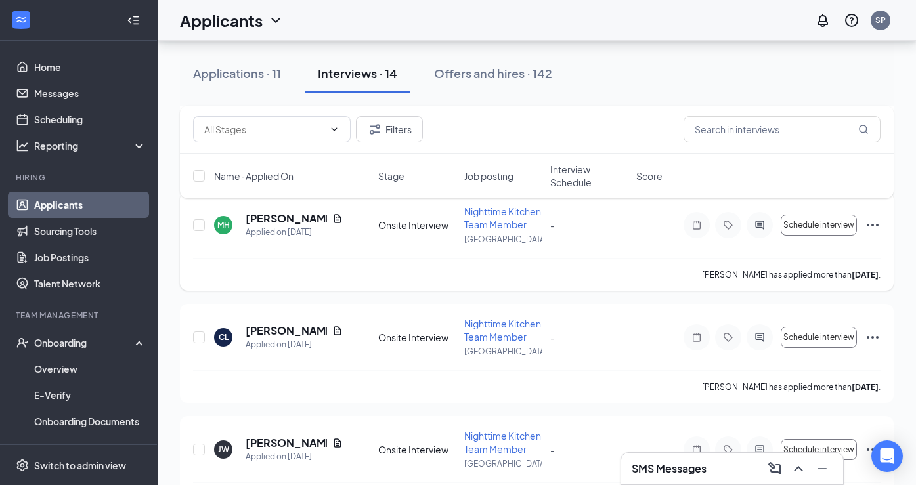
click at [874, 233] on icon "Ellipses" at bounding box center [873, 225] width 16 height 16
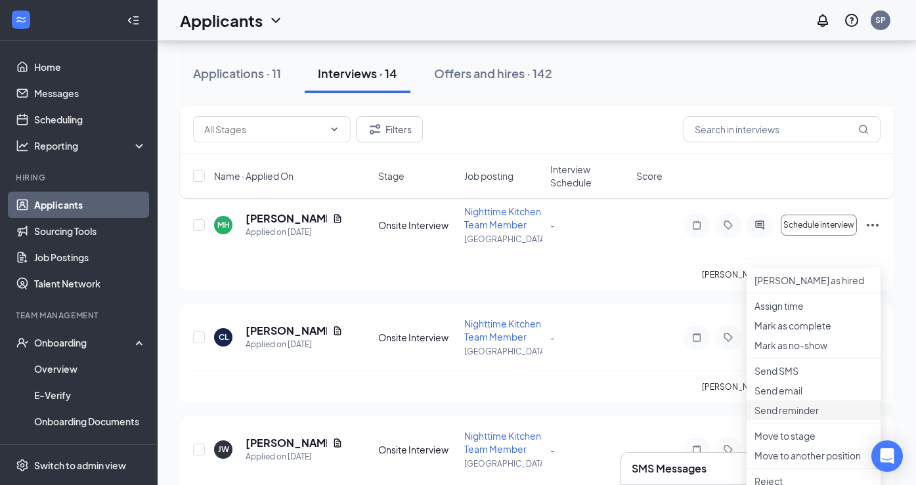
click at [777, 417] on p "Send reminder" at bounding box center [814, 410] width 118 height 13
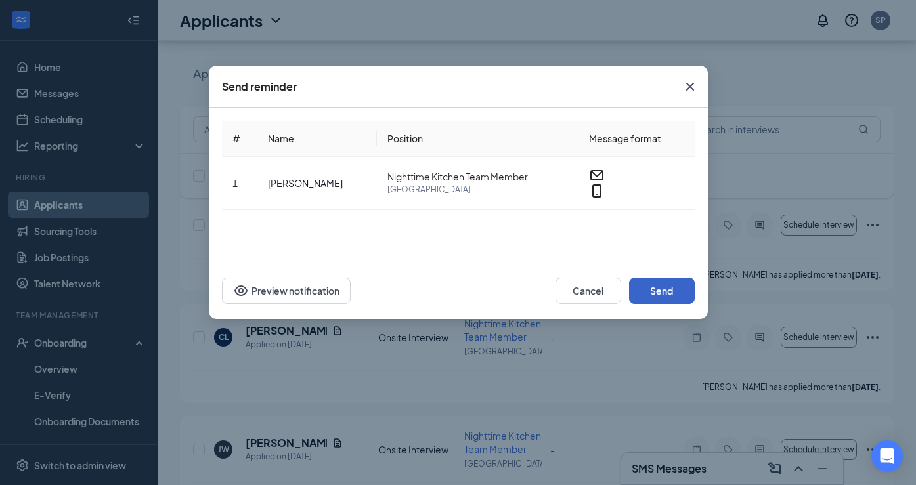
click at [677, 287] on button "Send" at bounding box center [662, 291] width 66 height 26
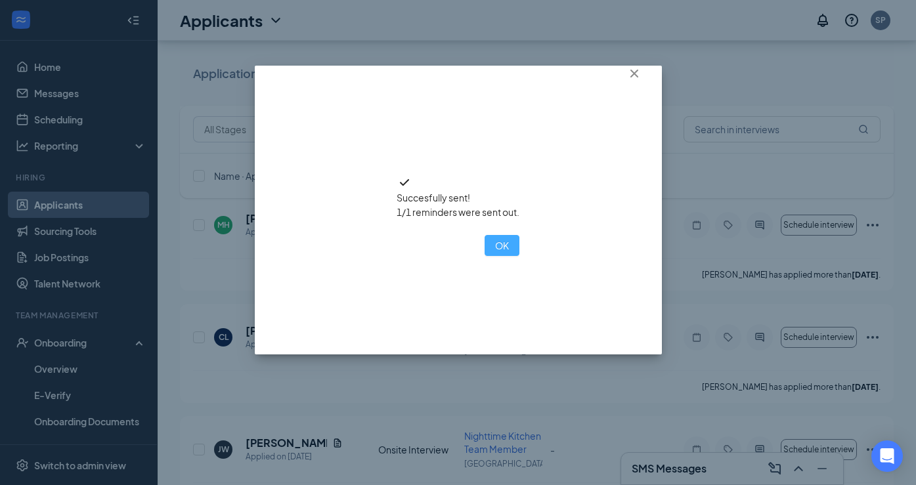
click at [485, 256] on button "OK" at bounding box center [502, 245] width 35 height 21
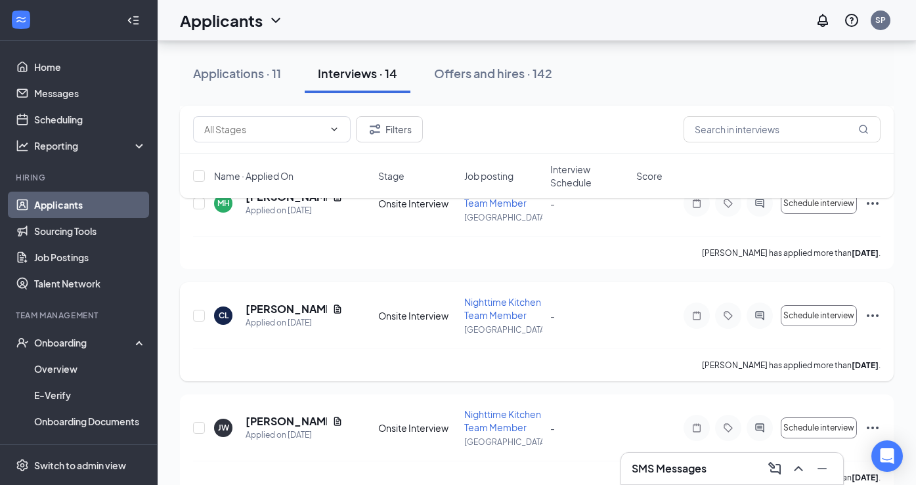
scroll to position [700, 0]
click at [874, 322] on icon "Ellipses" at bounding box center [873, 314] width 16 height 16
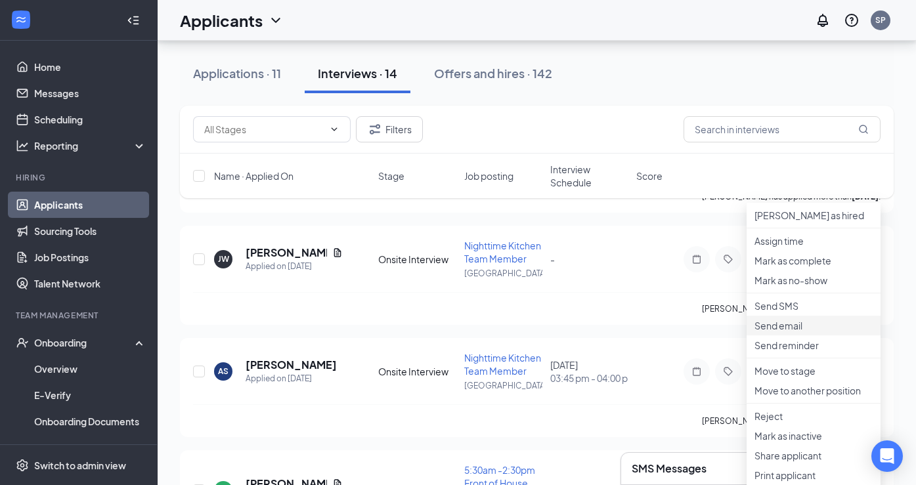
scroll to position [916, 0]
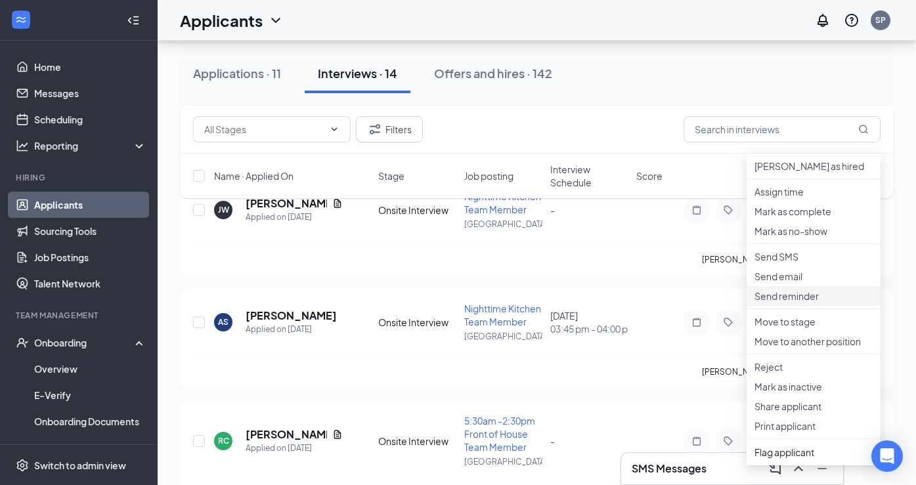
click at [801, 303] on p "Send reminder" at bounding box center [814, 296] width 118 height 13
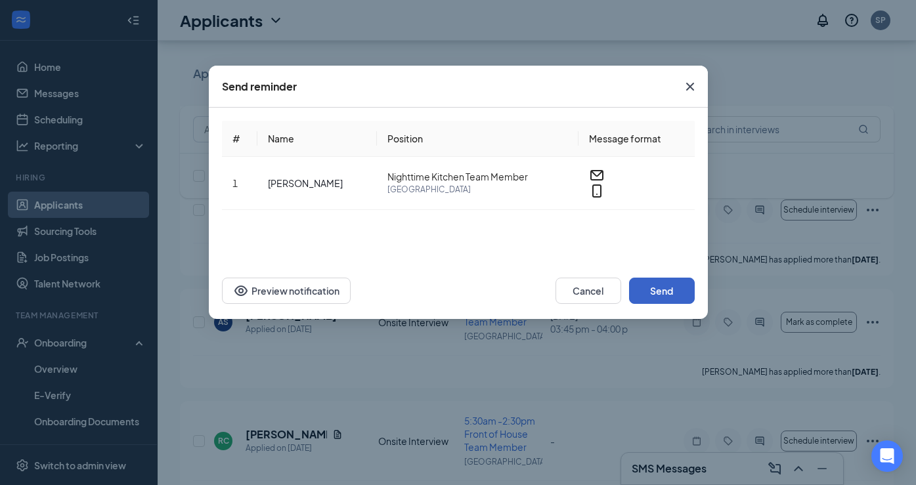
click at [667, 289] on button "Send" at bounding box center [662, 291] width 66 height 26
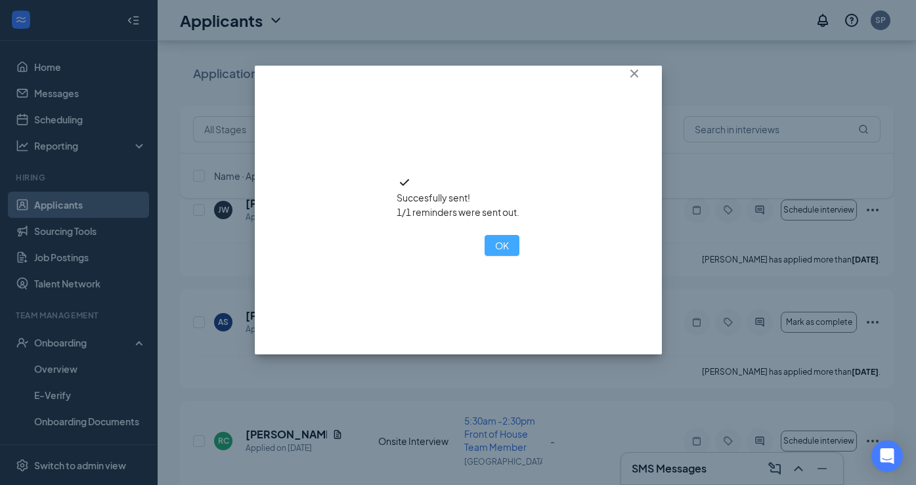
click at [485, 256] on button "OK" at bounding box center [502, 245] width 35 height 21
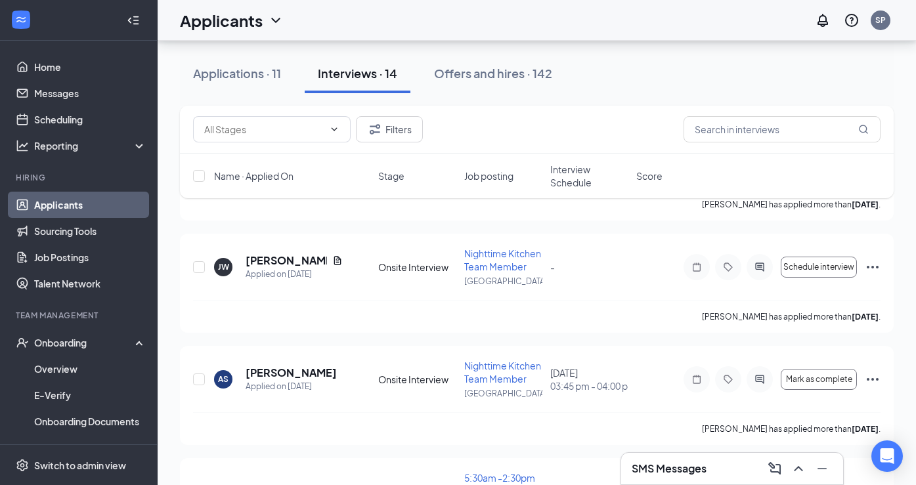
scroll to position [905, 0]
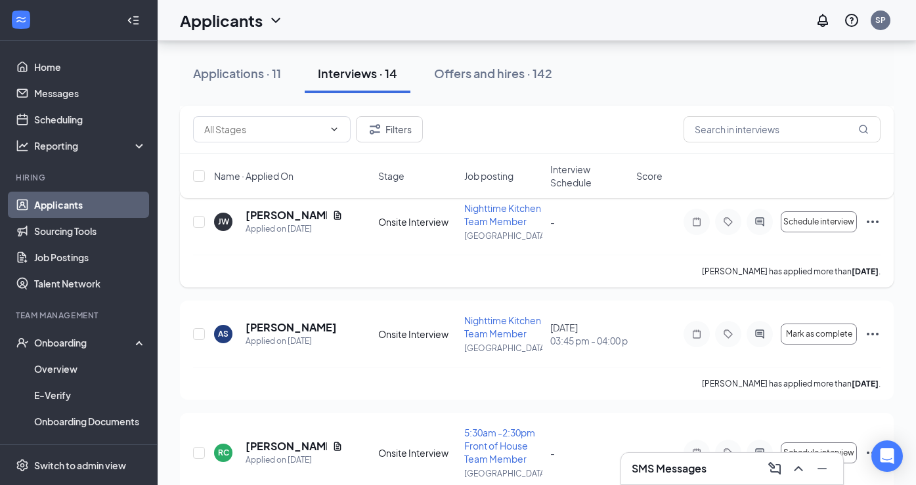
click at [868, 223] on icon "Ellipses" at bounding box center [873, 222] width 12 height 3
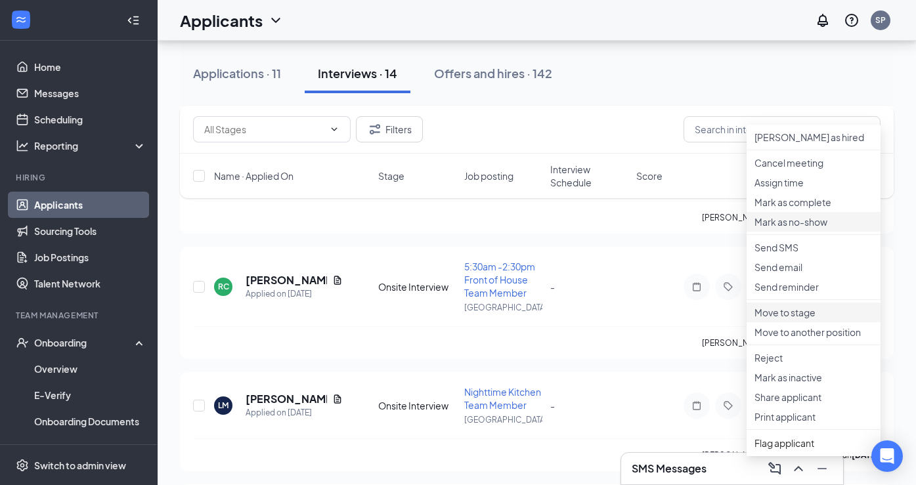
scroll to position [1071, 0]
click at [805, 293] on p "Send reminder" at bounding box center [814, 286] width 118 height 13
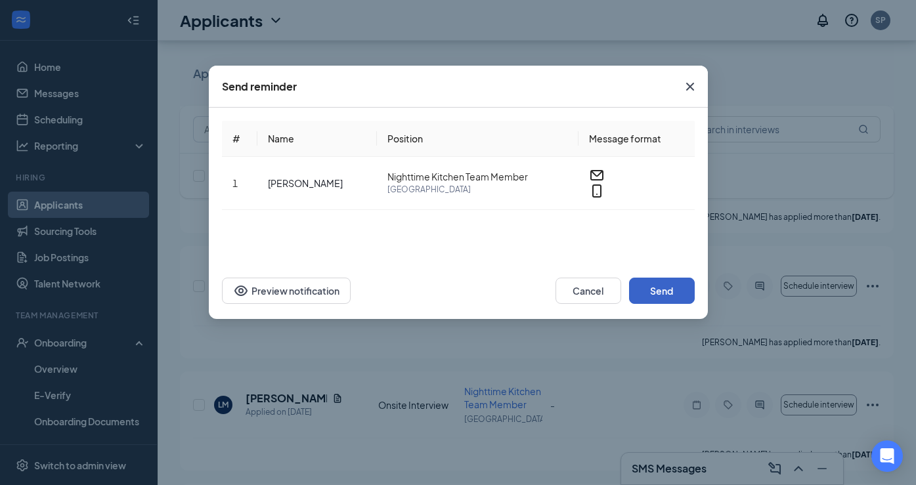
click at [670, 292] on button "Send" at bounding box center [662, 291] width 66 height 26
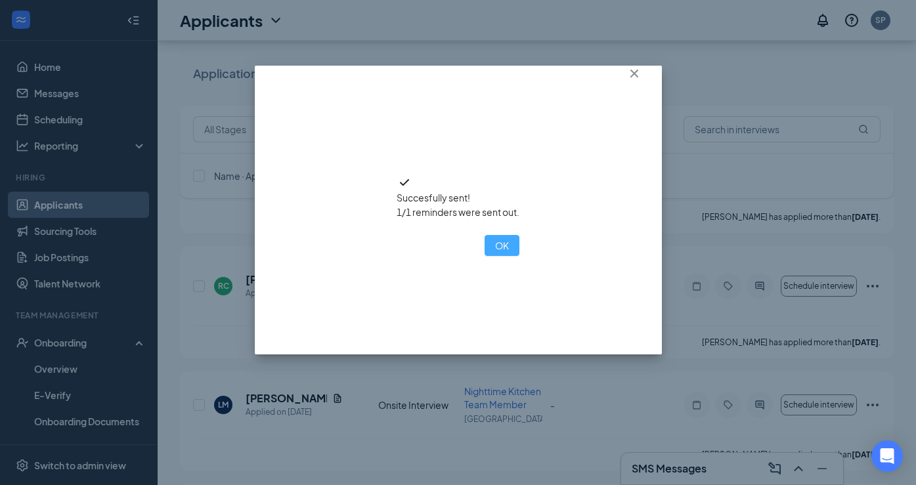
click at [485, 256] on button "OK" at bounding box center [502, 245] width 35 height 21
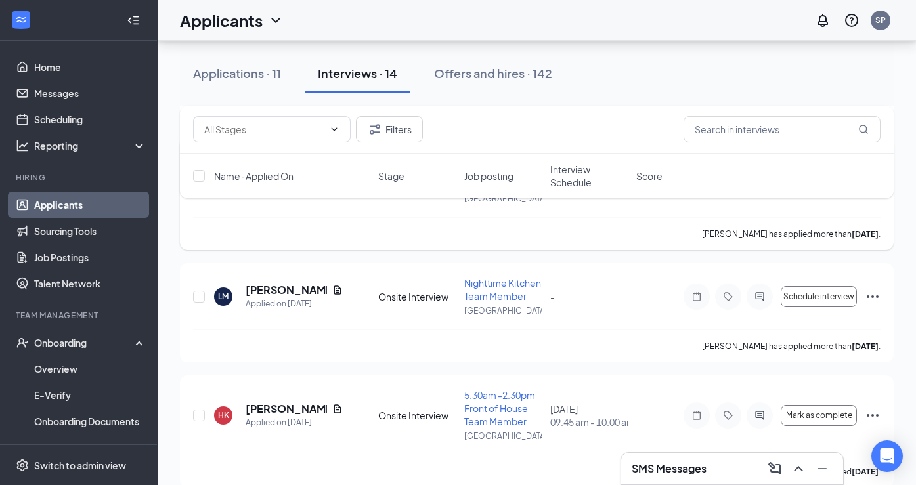
scroll to position [1190, 0]
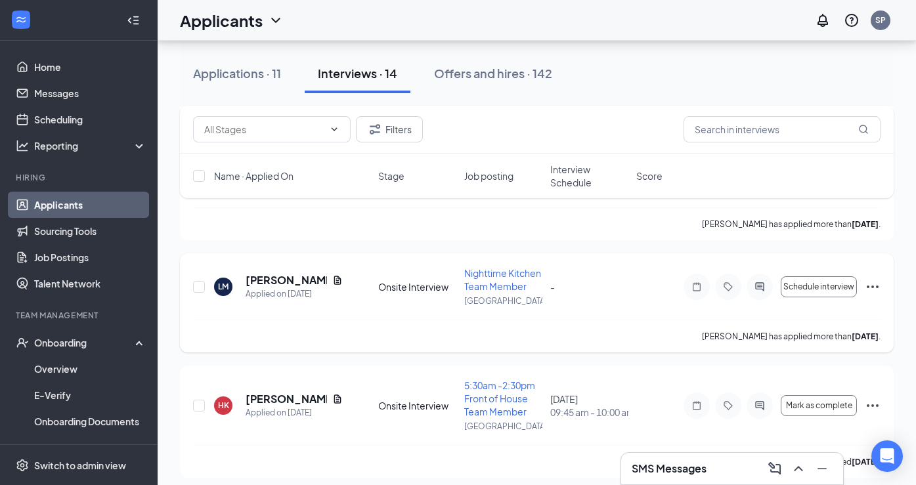
click at [873, 295] on icon "Ellipses" at bounding box center [873, 287] width 16 height 16
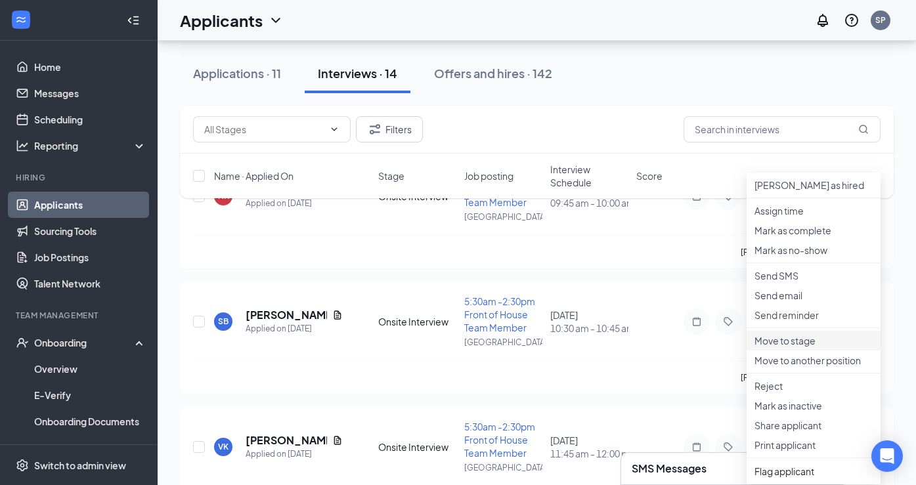
scroll to position [1397, 0]
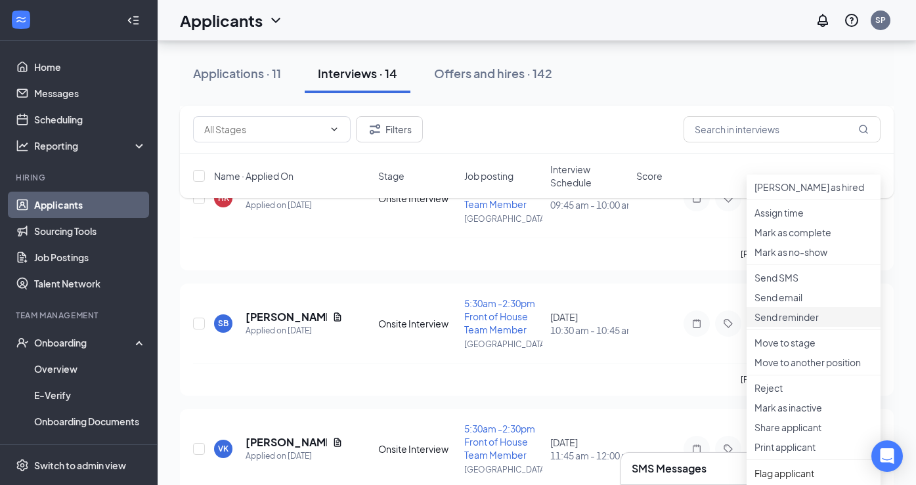
click at [797, 324] on p "Send reminder" at bounding box center [814, 317] width 118 height 13
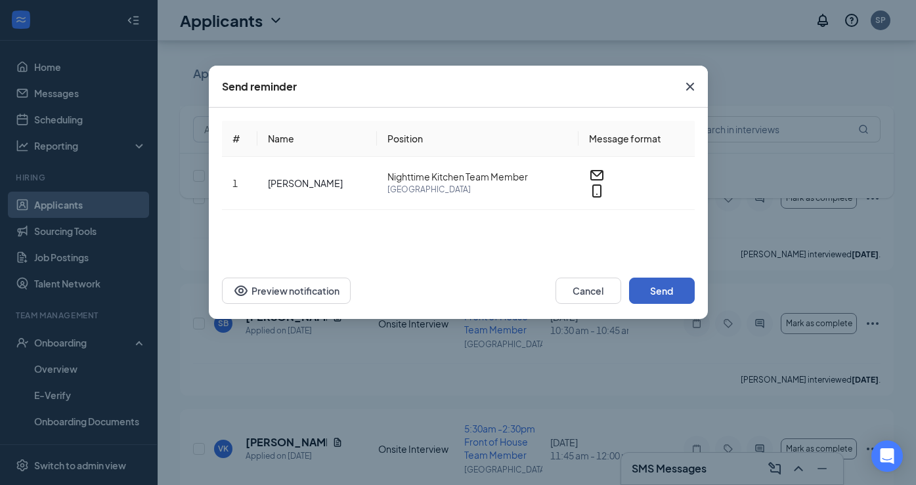
click at [669, 292] on button "Send" at bounding box center [662, 291] width 66 height 26
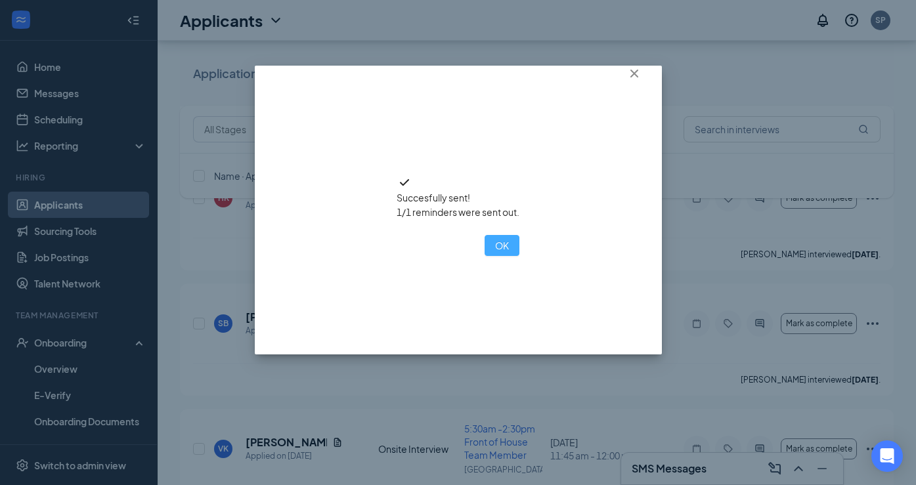
click at [485, 256] on button "OK" at bounding box center [502, 245] width 35 height 21
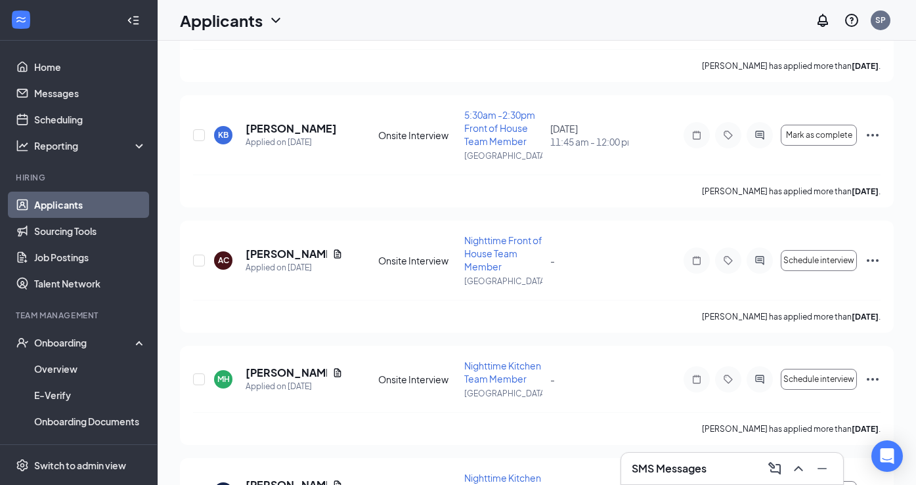
scroll to position [0, 0]
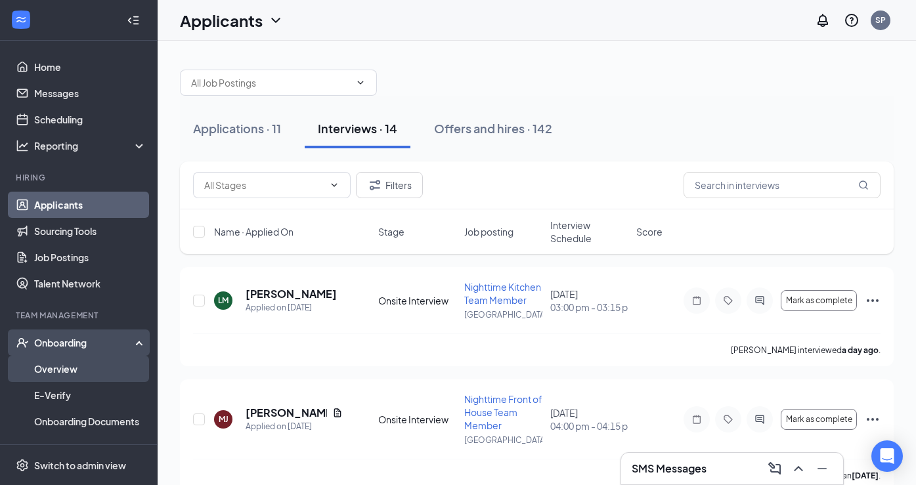
click at [81, 362] on link "Overview" at bounding box center [90, 369] width 112 height 26
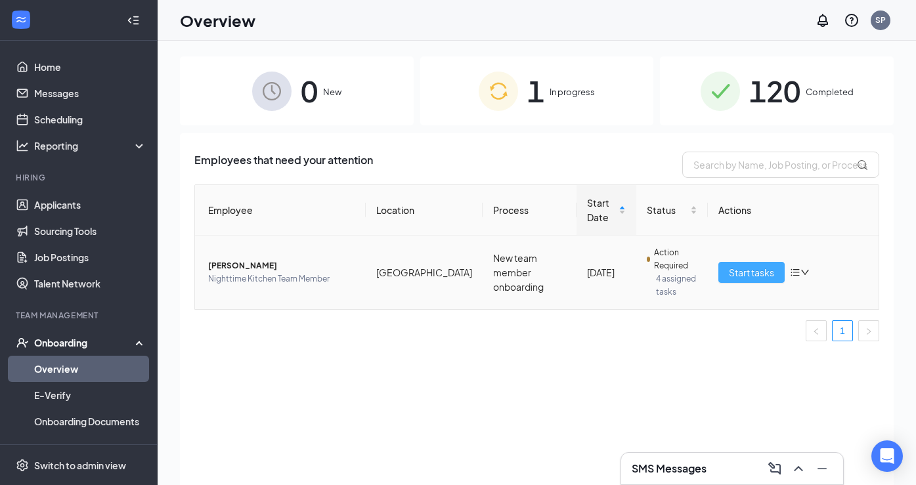
click at [734, 271] on span "Start tasks" at bounding box center [751, 272] width 45 height 14
